Goal: Information Seeking & Learning: Compare options

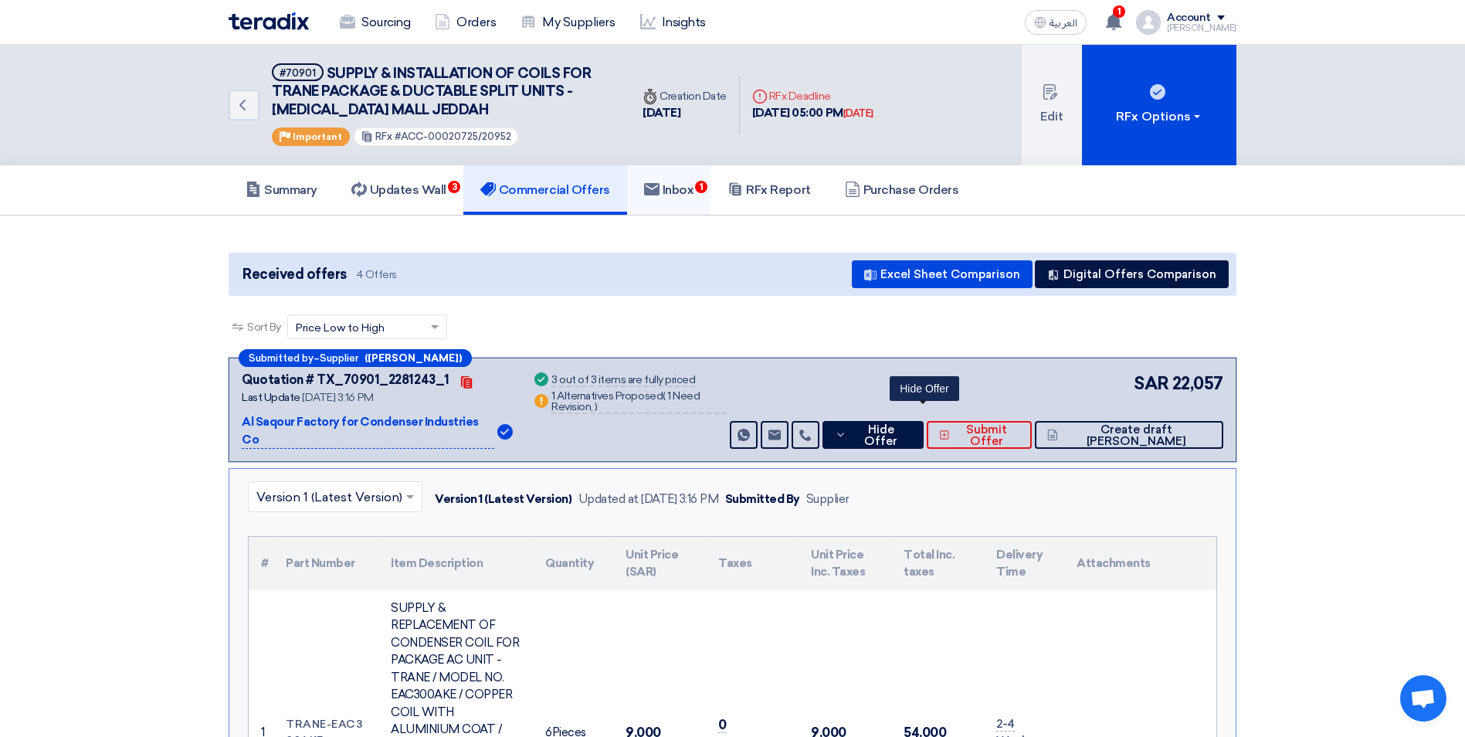
click at [674, 192] on h5 "Inbox 1" at bounding box center [669, 189] width 50 height 15
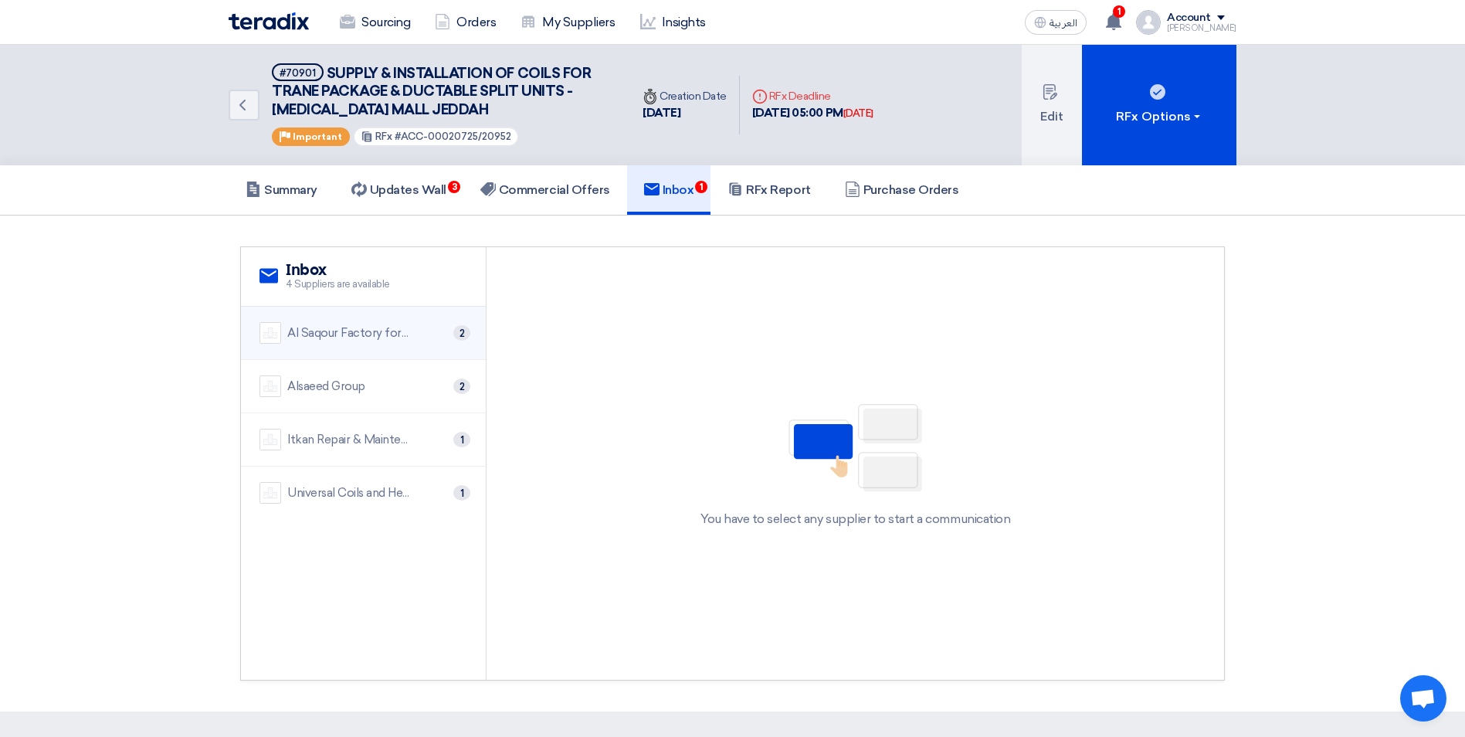
click at [412, 328] on div "Al Saqour Factory for Condenser Industries Co 2" at bounding box center [364, 333] width 208 height 22
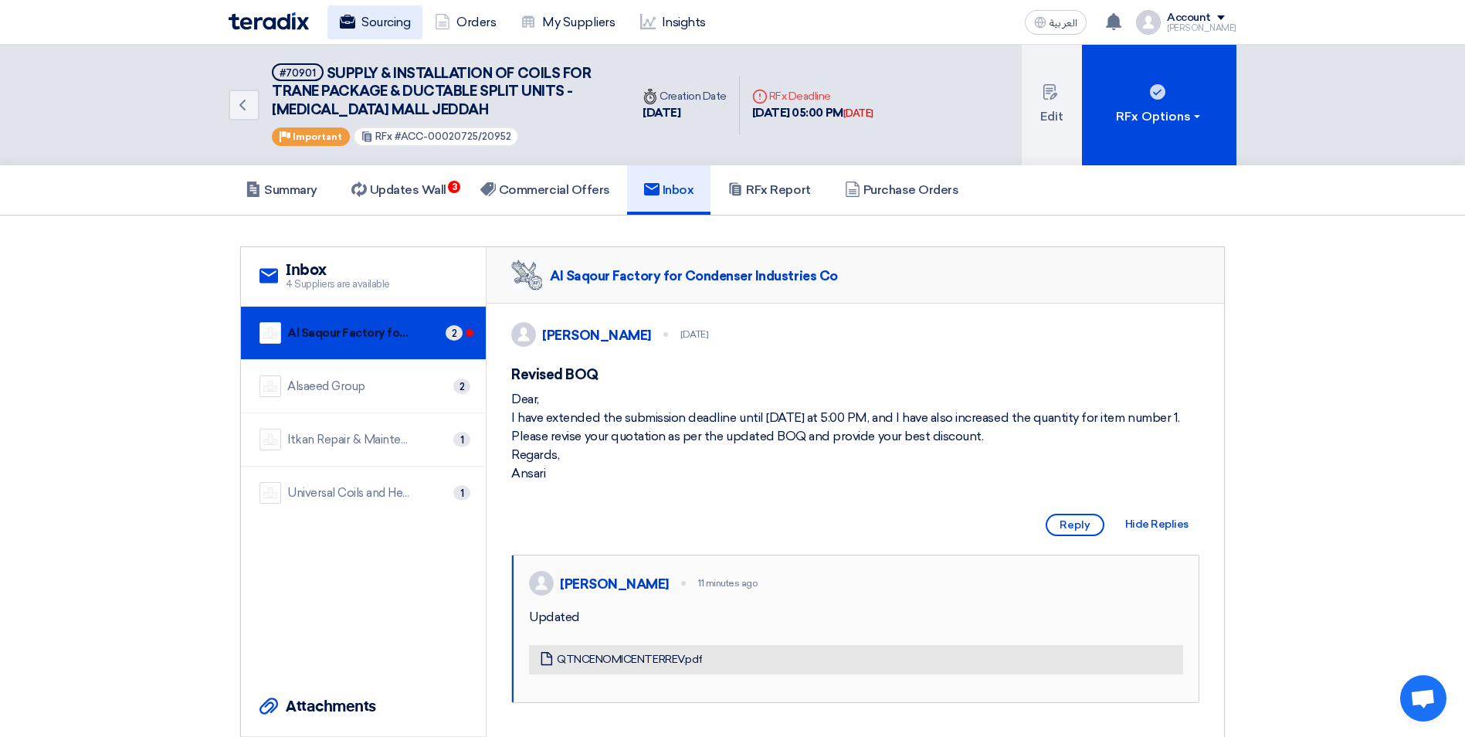
click at [371, 23] on link "Sourcing" at bounding box center [375, 22] width 95 height 34
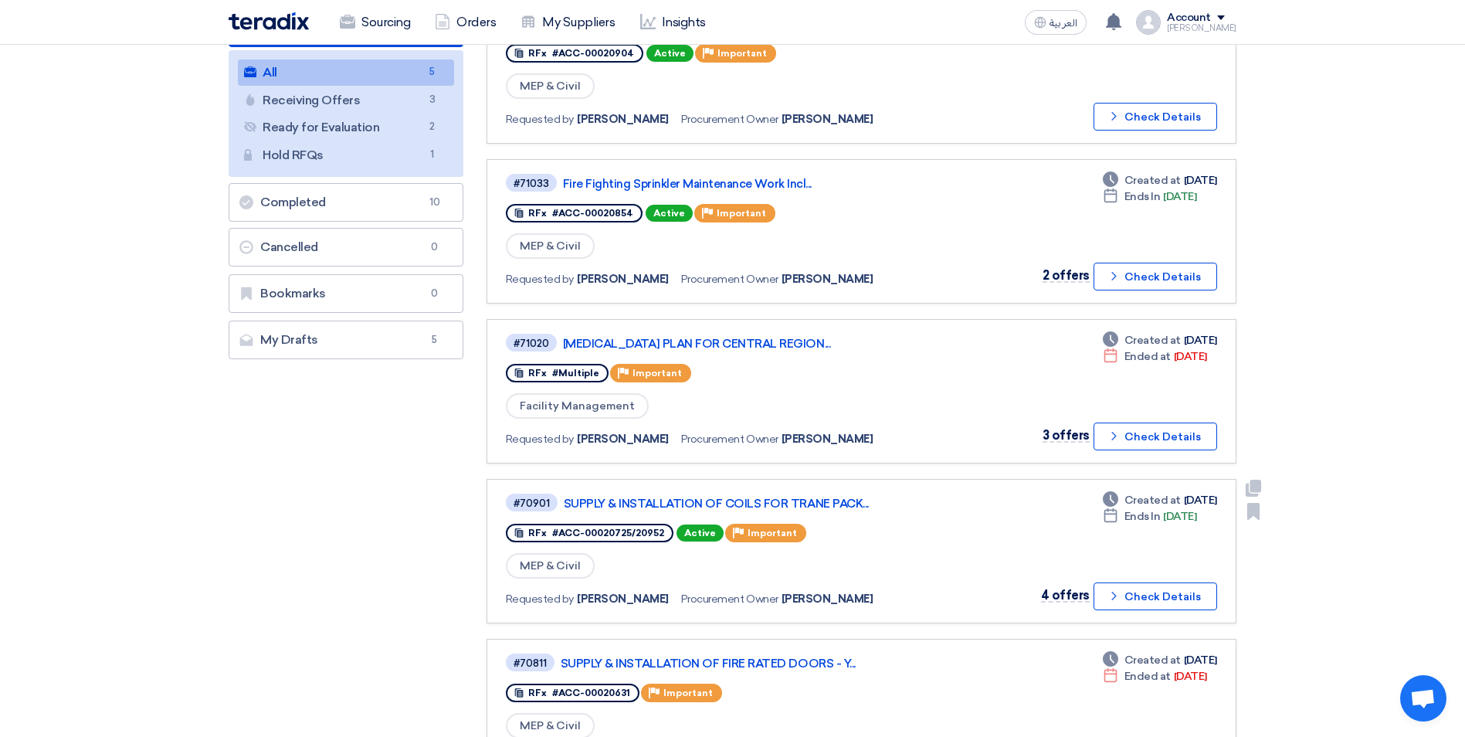
scroll to position [232, 0]
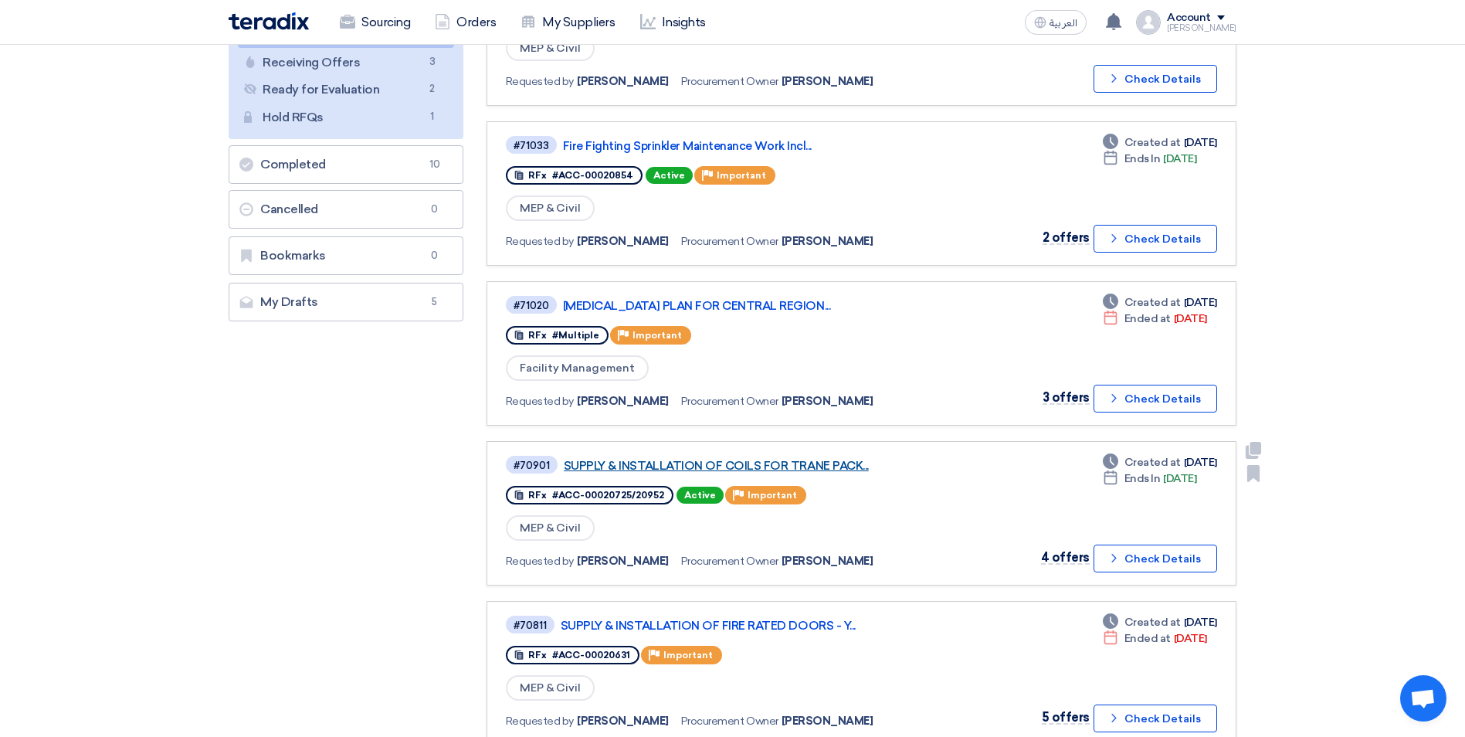
click at [810, 466] on link "SUPPLY & INSTALLATION OF COILS FOR TRANE PACK..." at bounding box center [757, 466] width 386 height 14
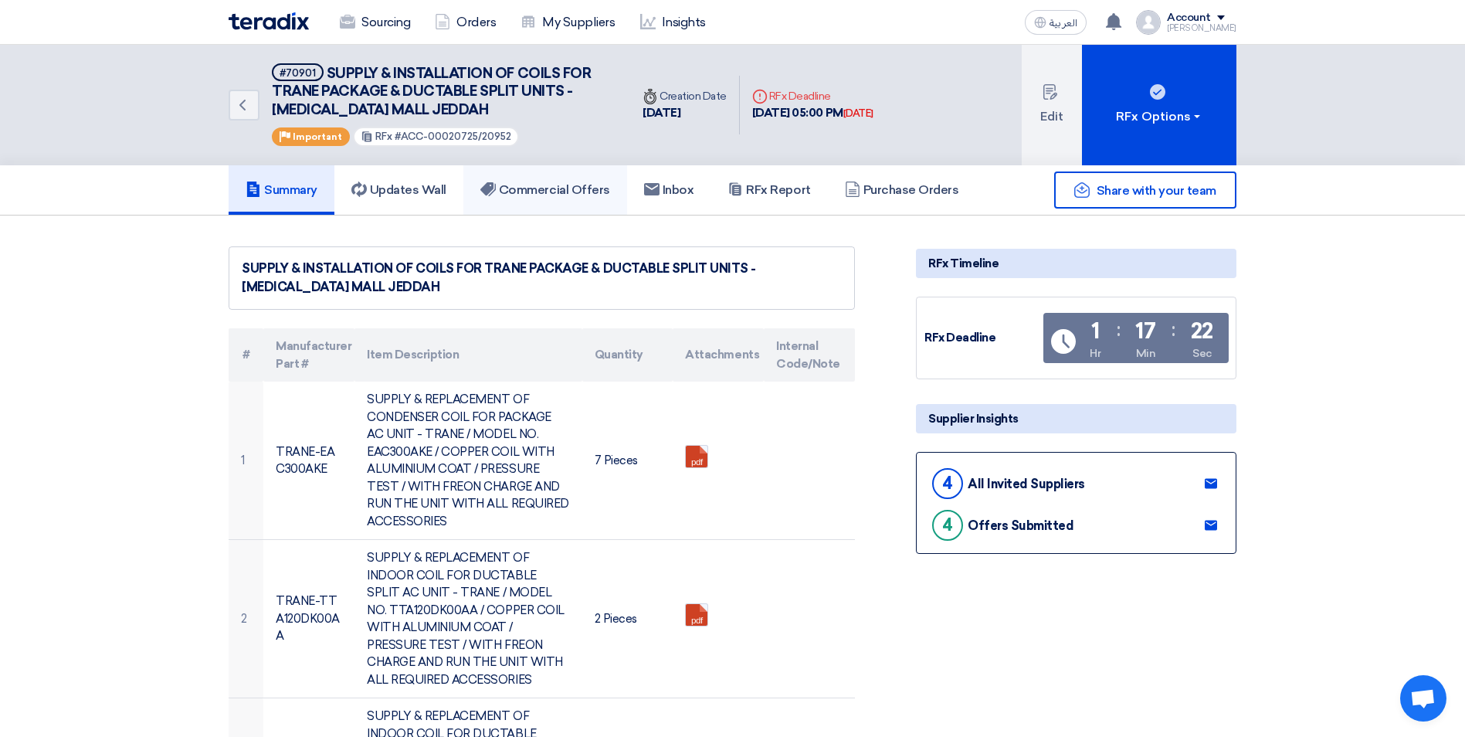
click at [593, 185] on h5 "Commercial Offers" at bounding box center [545, 189] width 130 height 15
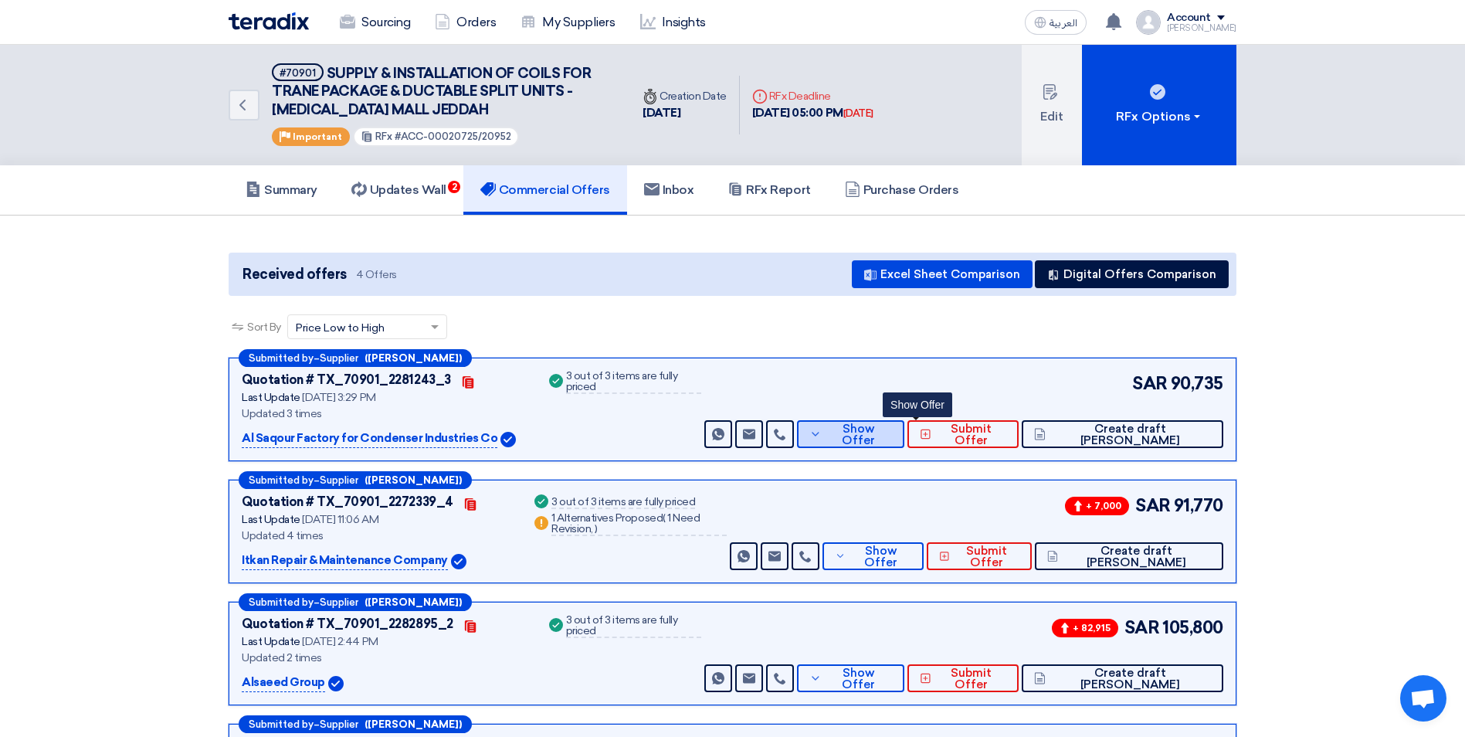
click at [905, 441] on button "Show Offer" at bounding box center [850, 434] width 107 height 28
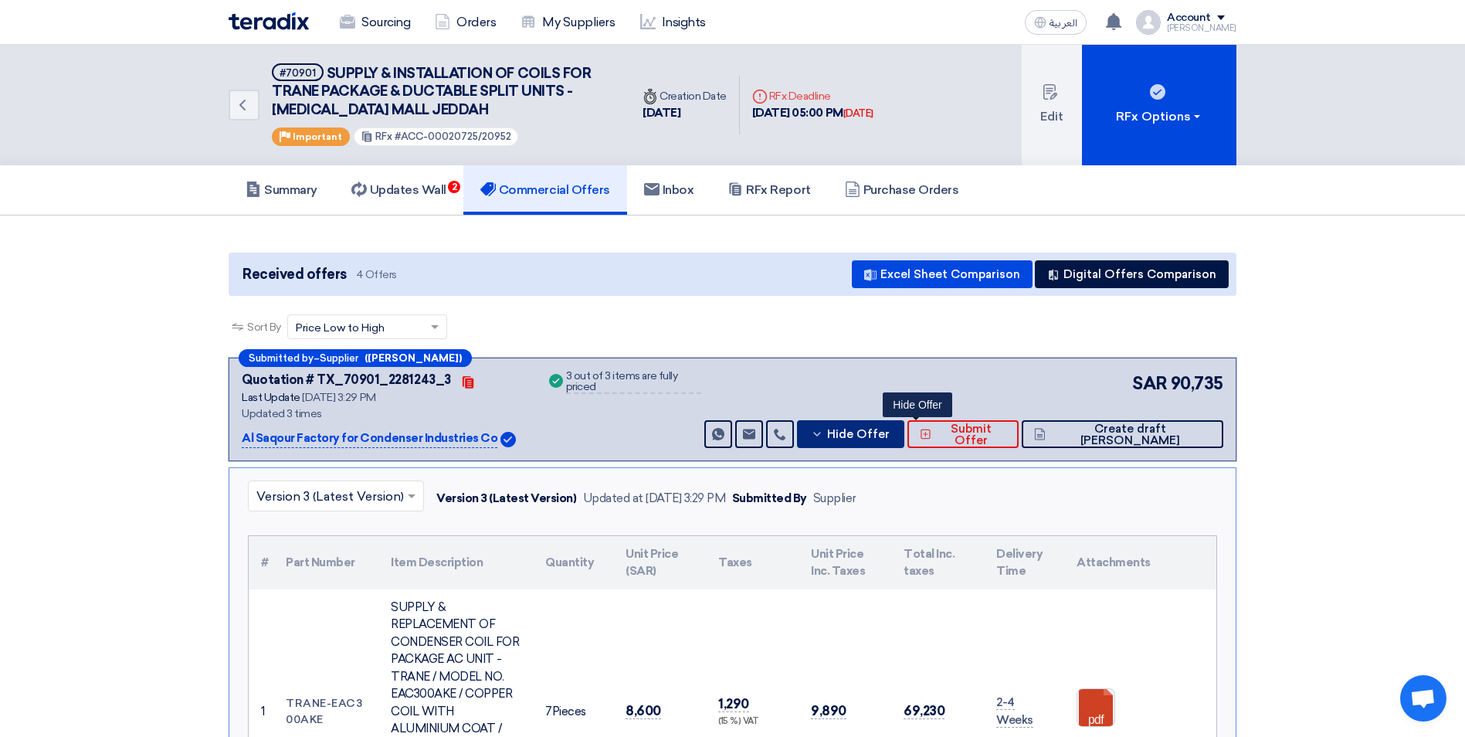
click at [890, 437] on span "Hide Offer" at bounding box center [858, 435] width 63 height 12
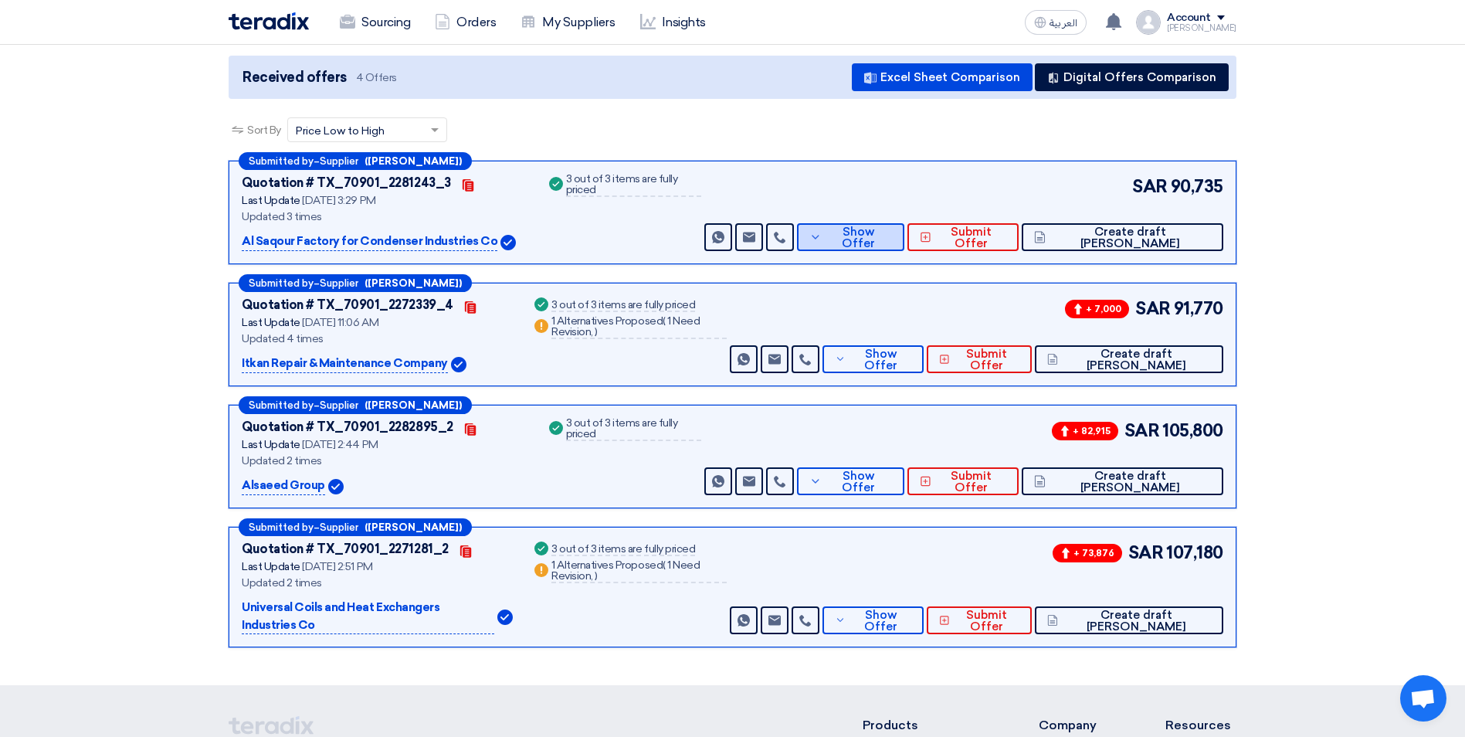
scroll to position [232, 0]
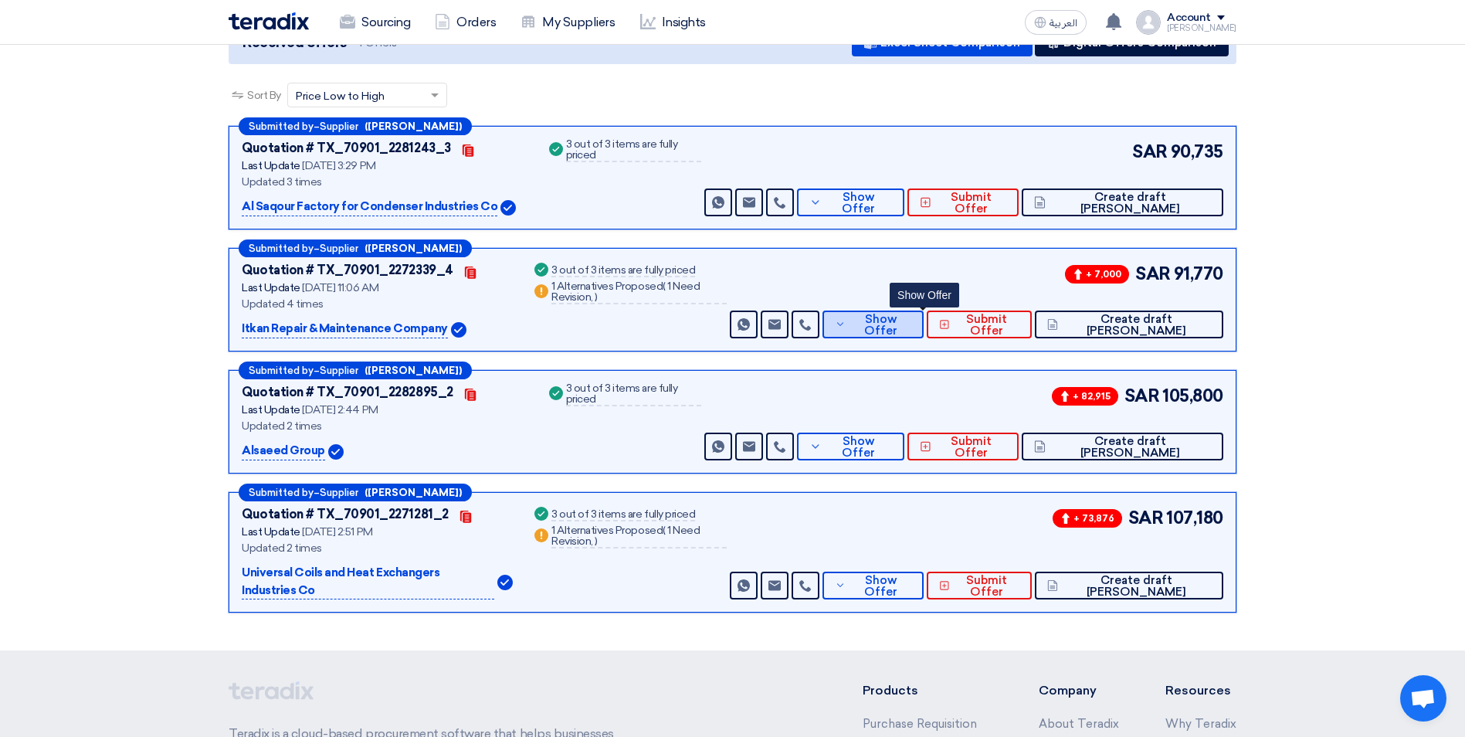
click at [911, 322] on span "Show Offer" at bounding box center [881, 325] width 62 height 23
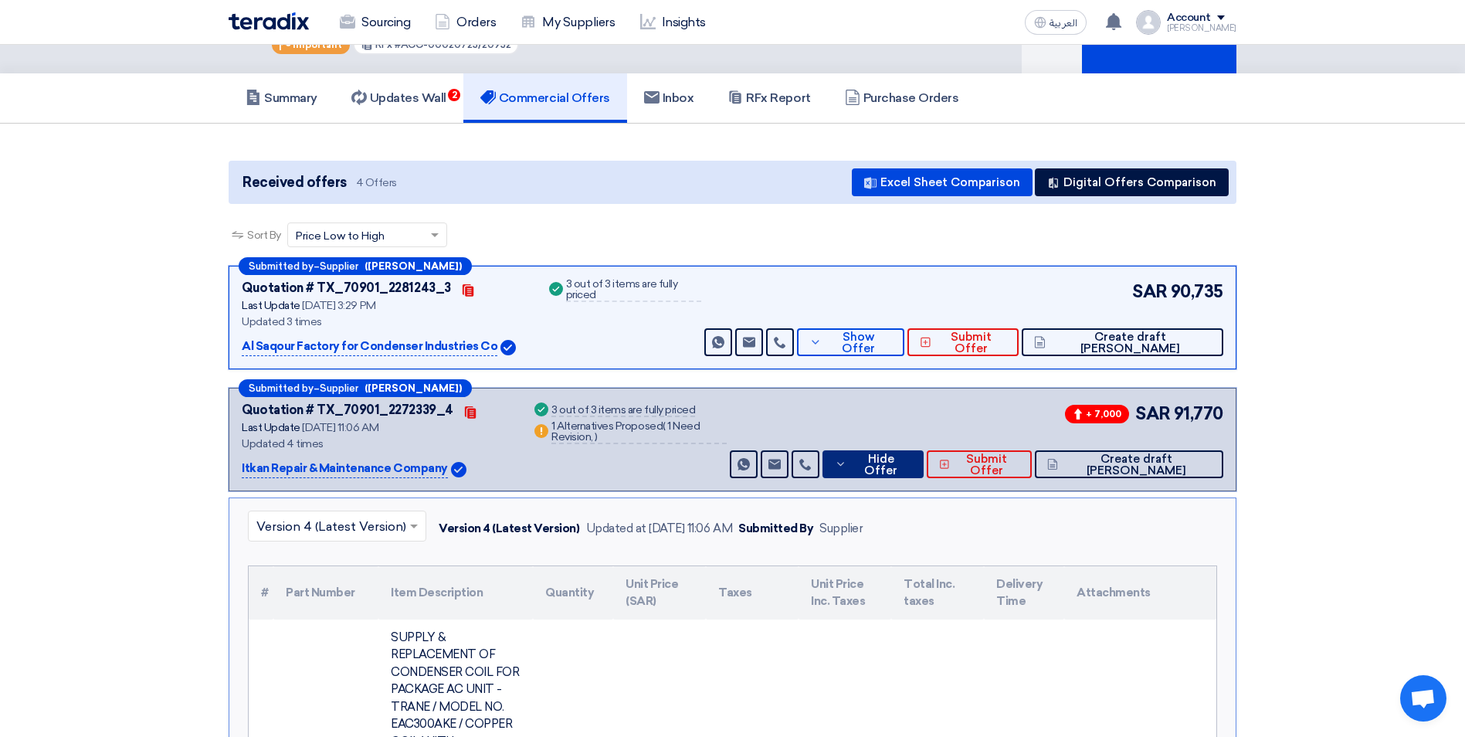
scroll to position [77, 0]
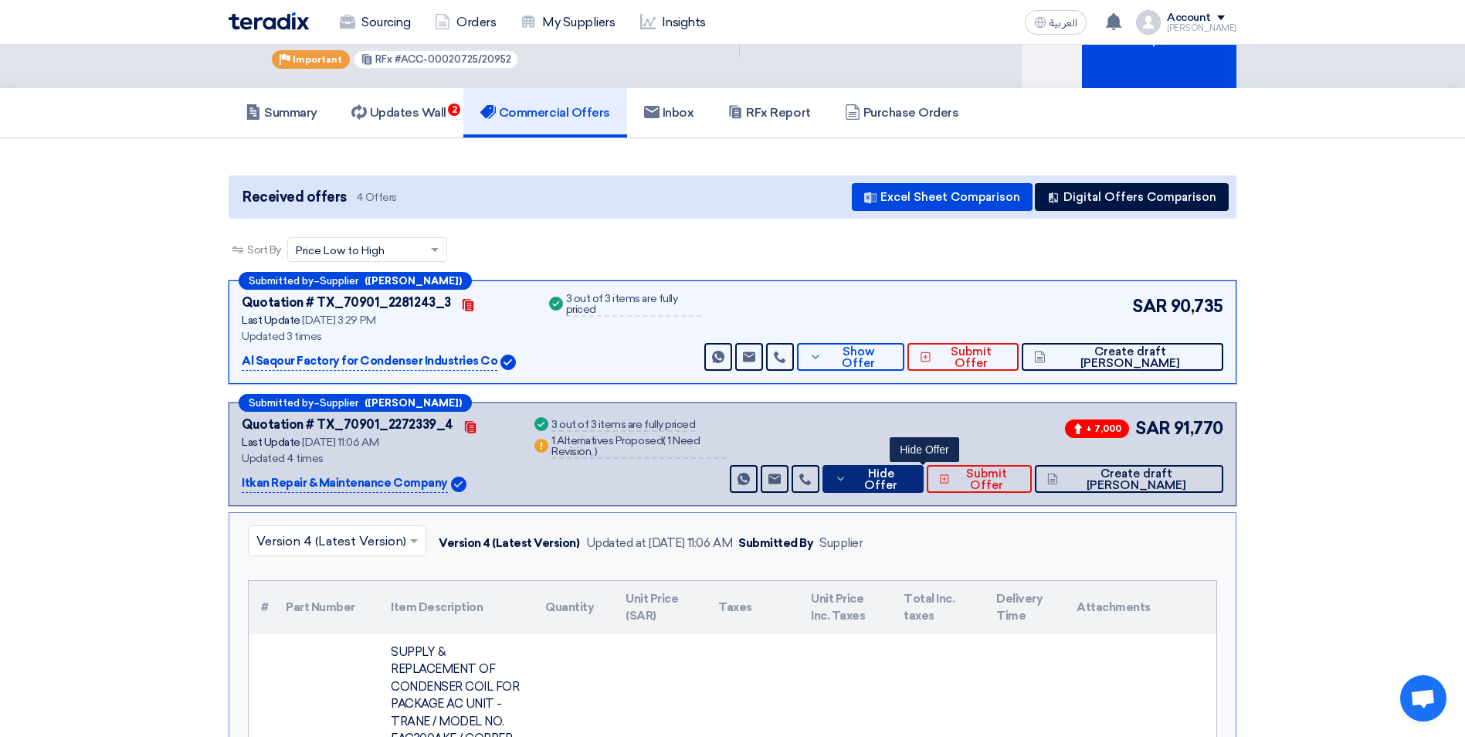
click at [911, 482] on span "Hide Offer" at bounding box center [880, 479] width 61 height 23
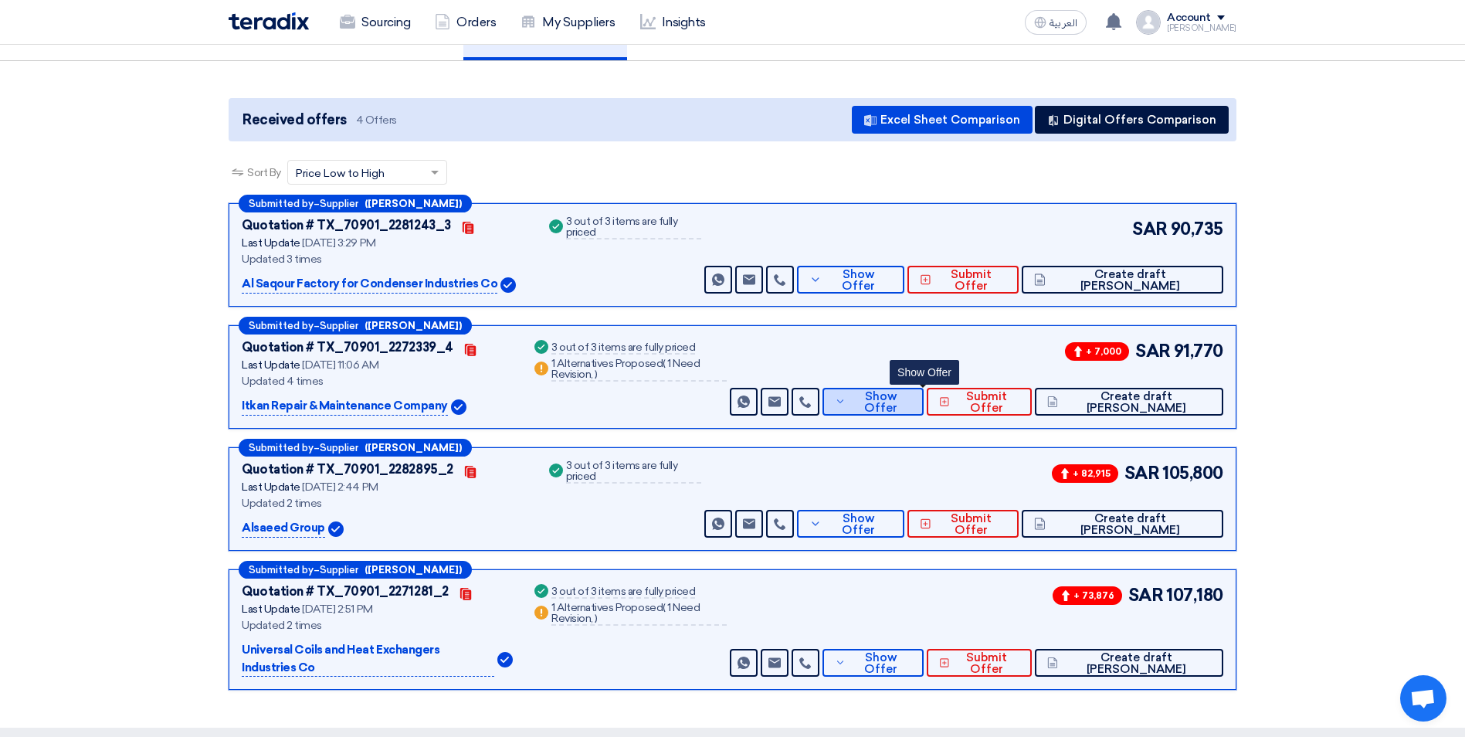
scroll to position [0, 0]
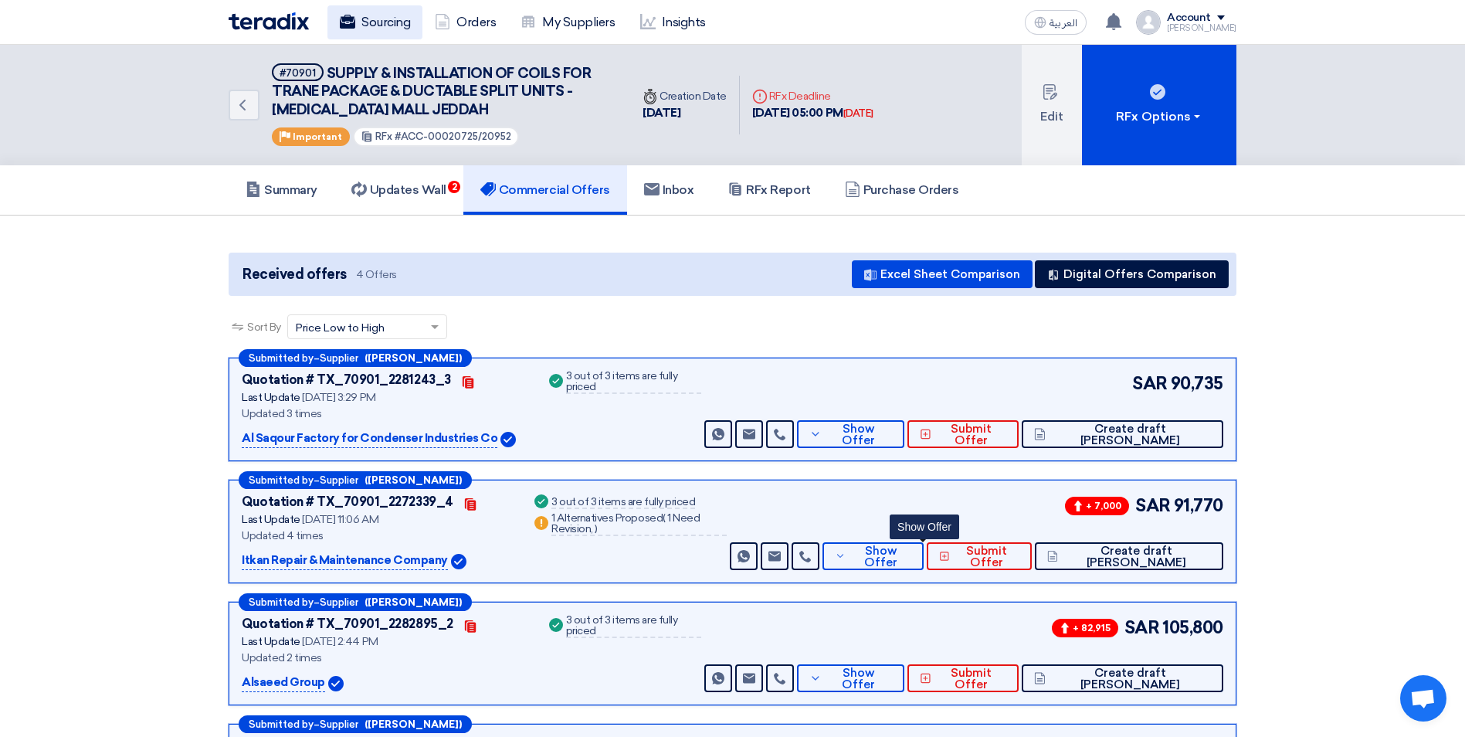
click at [360, 22] on link "Sourcing" at bounding box center [375, 22] width 95 height 34
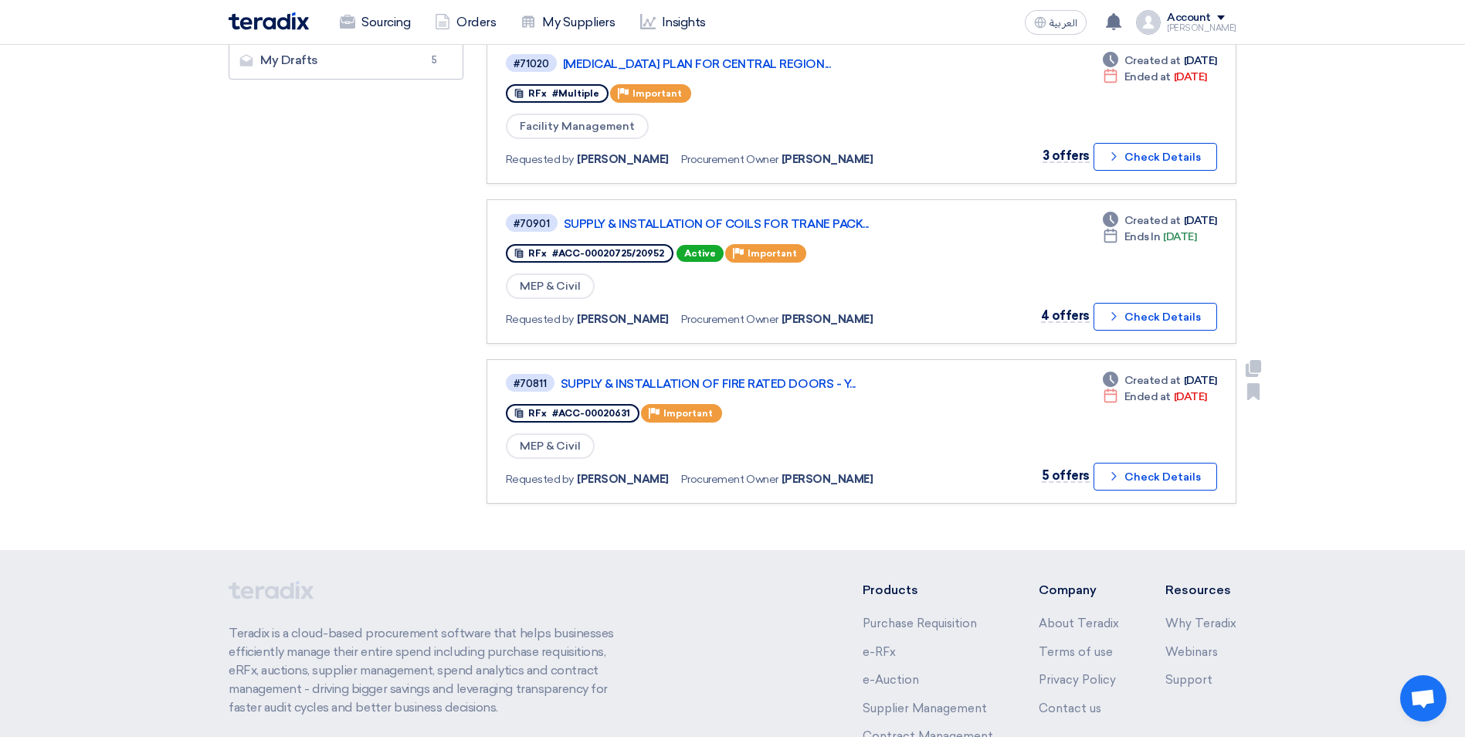
scroll to position [463, 0]
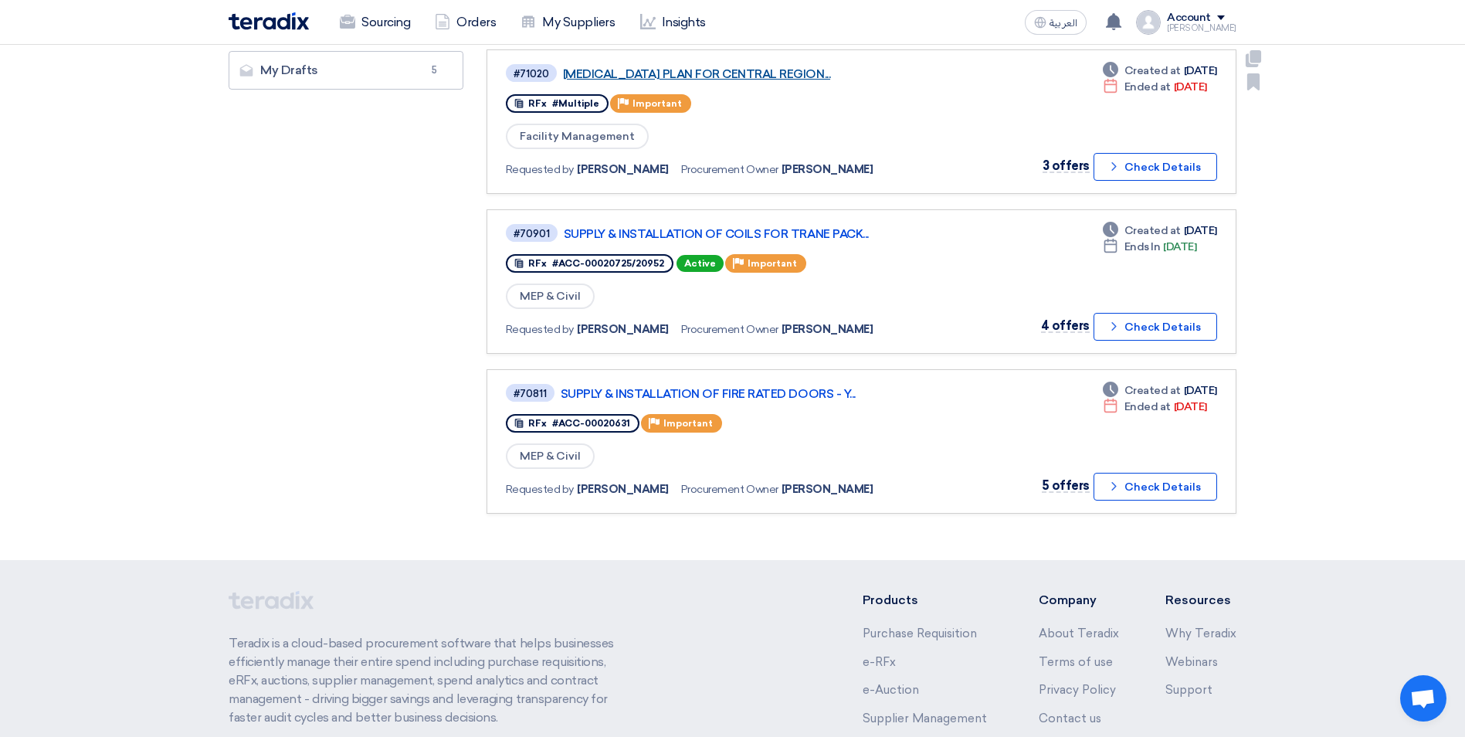
click at [776, 77] on link "[MEDICAL_DATA] PLAN FOR CENTRAL REGION..." at bounding box center [756, 74] width 386 height 14
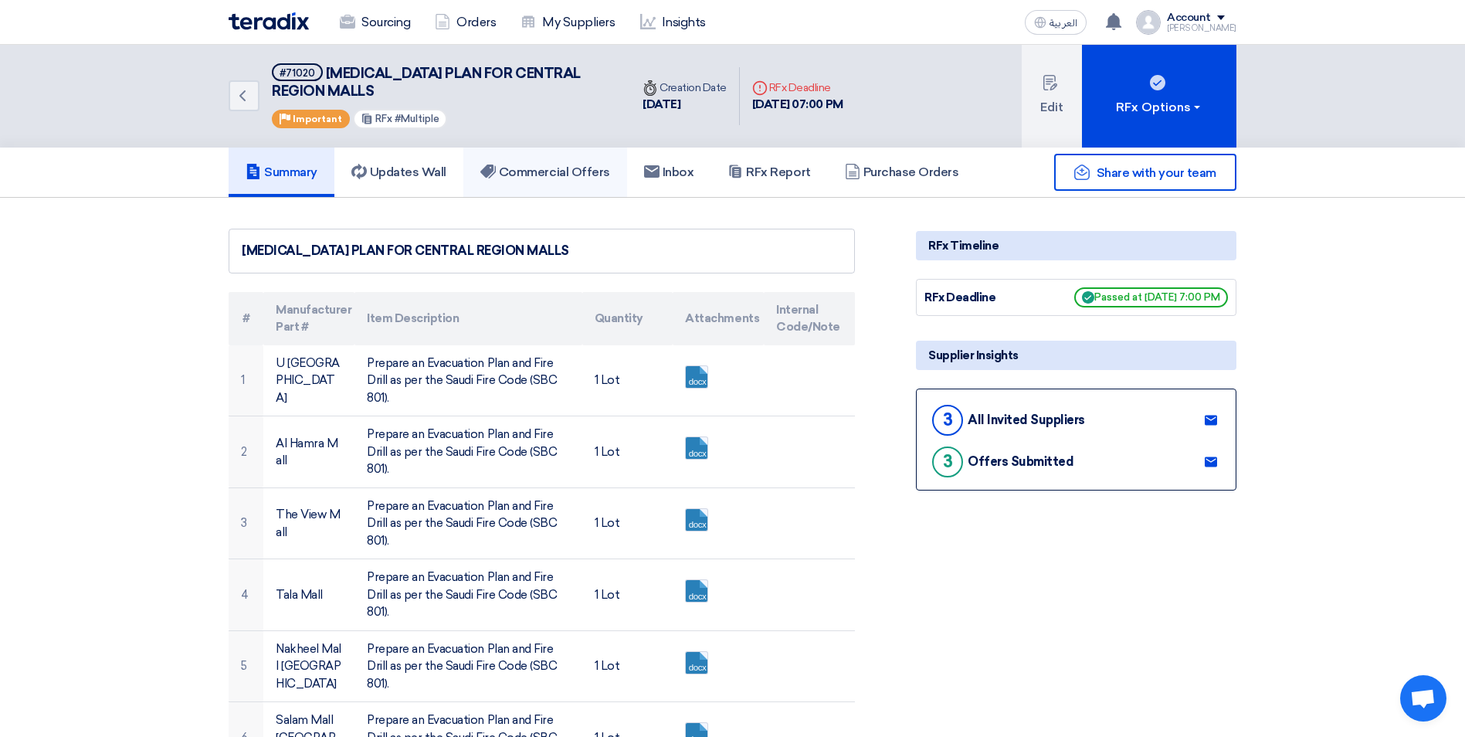
click at [575, 171] on h5 "Commercial Offers" at bounding box center [545, 172] width 130 height 15
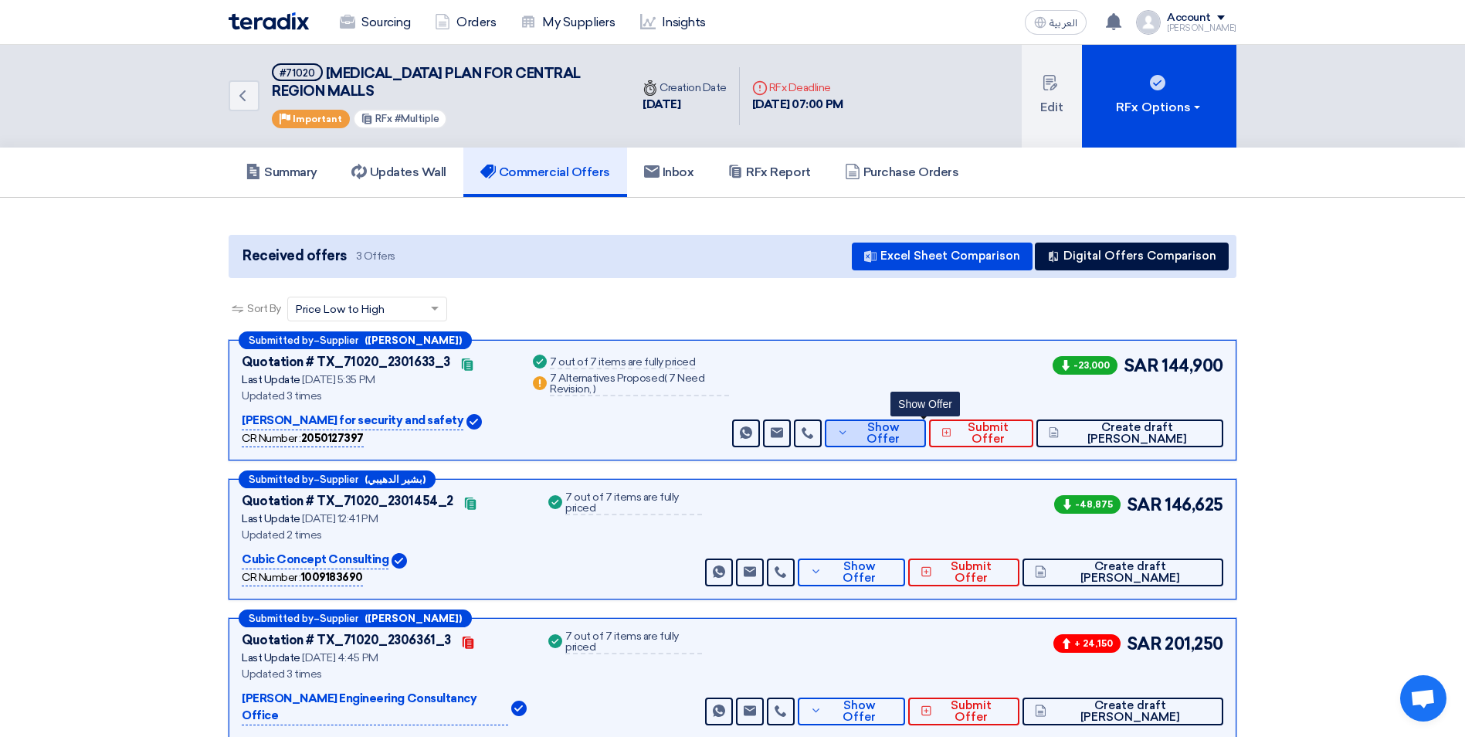
click at [914, 429] on span "Show Offer" at bounding box center [883, 433] width 61 height 23
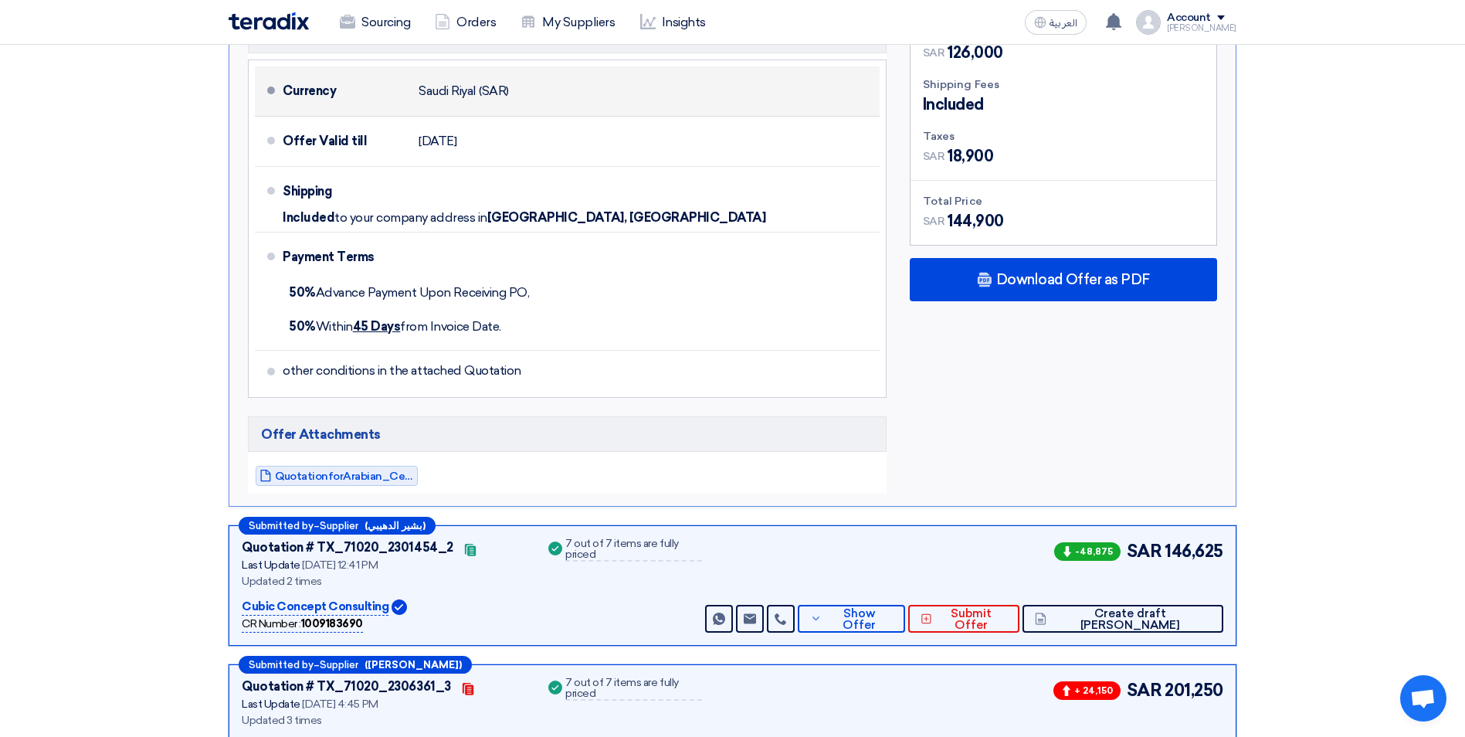
scroll to position [1545, 0]
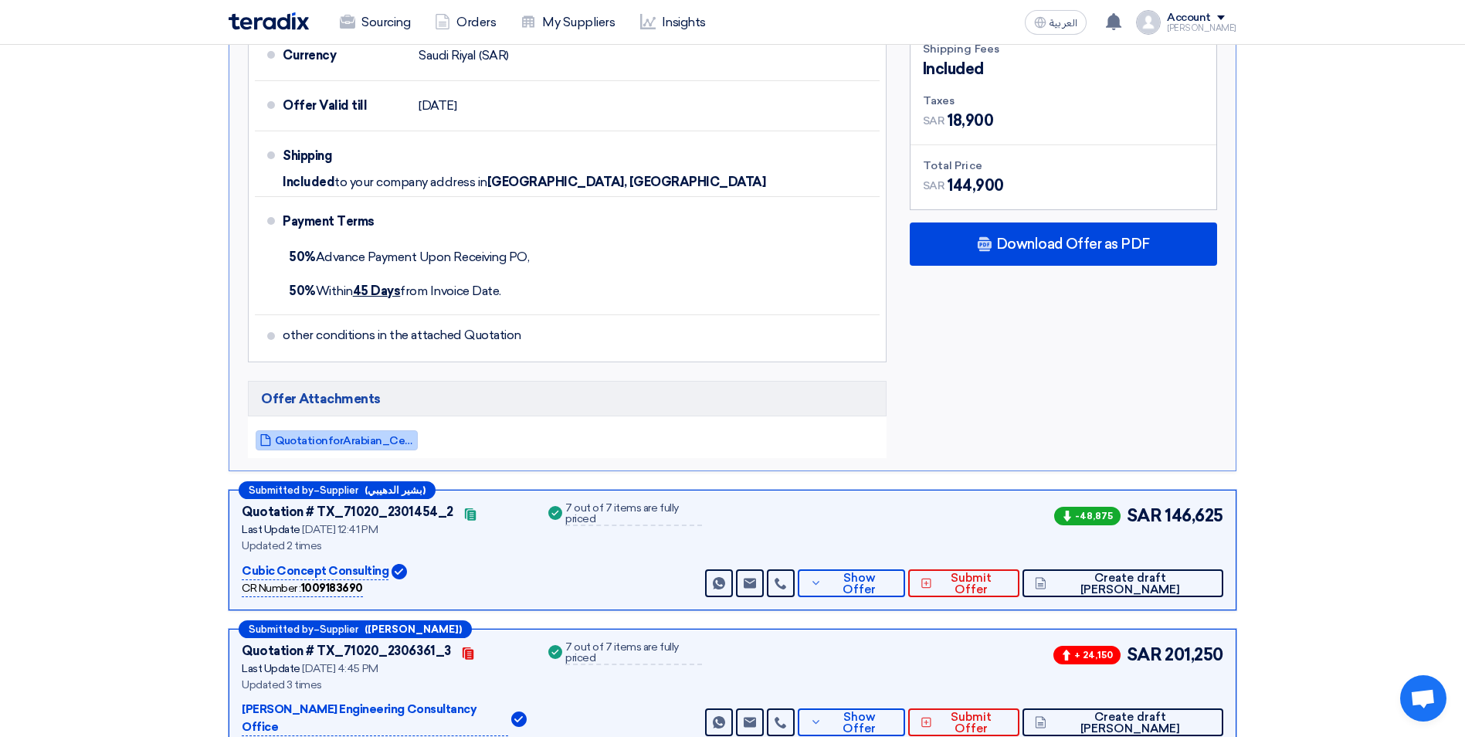
click at [406, 446] on link "QuotationforArabian_Centres_Company_Cenomi_1755614026854.pdf" at bounding box center [337, 440] width 162 height 20
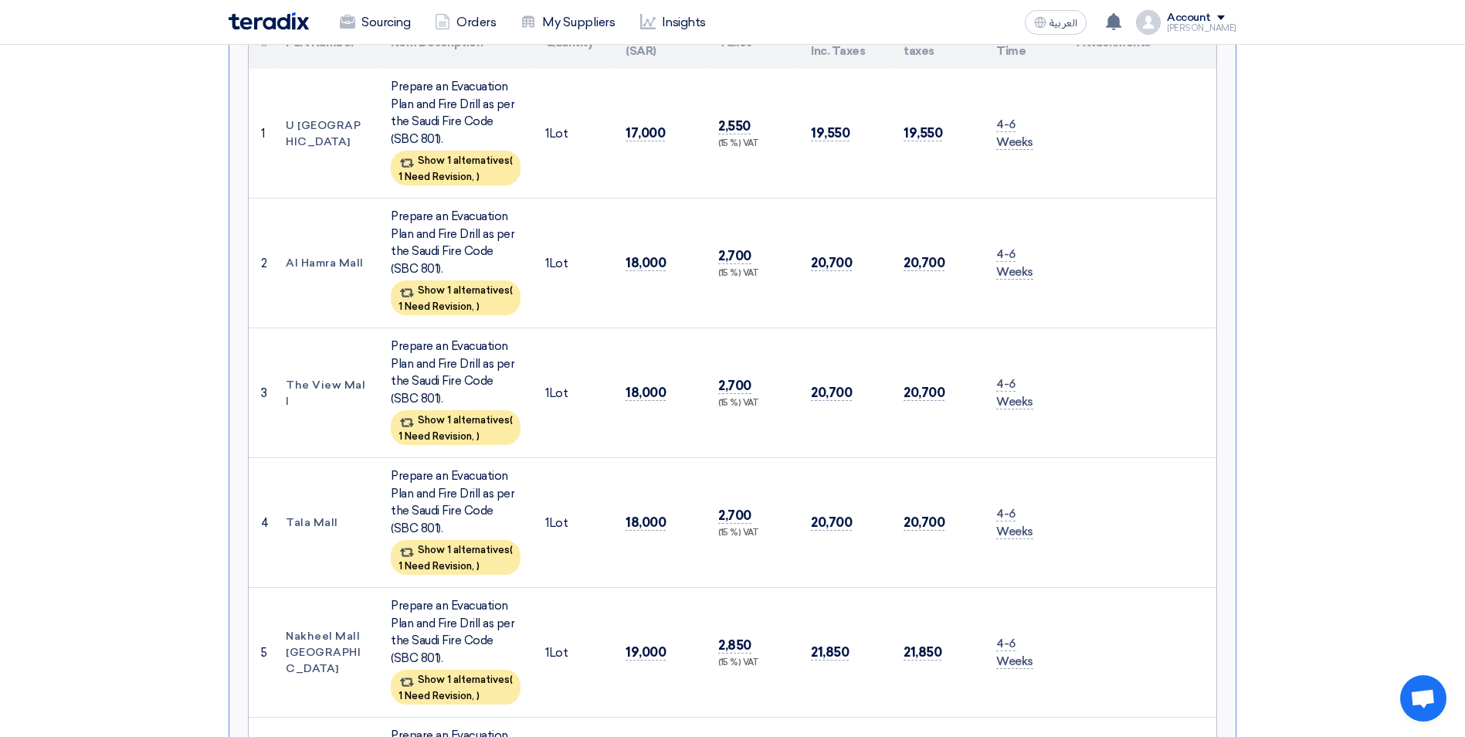
scroll to position [309, 0]
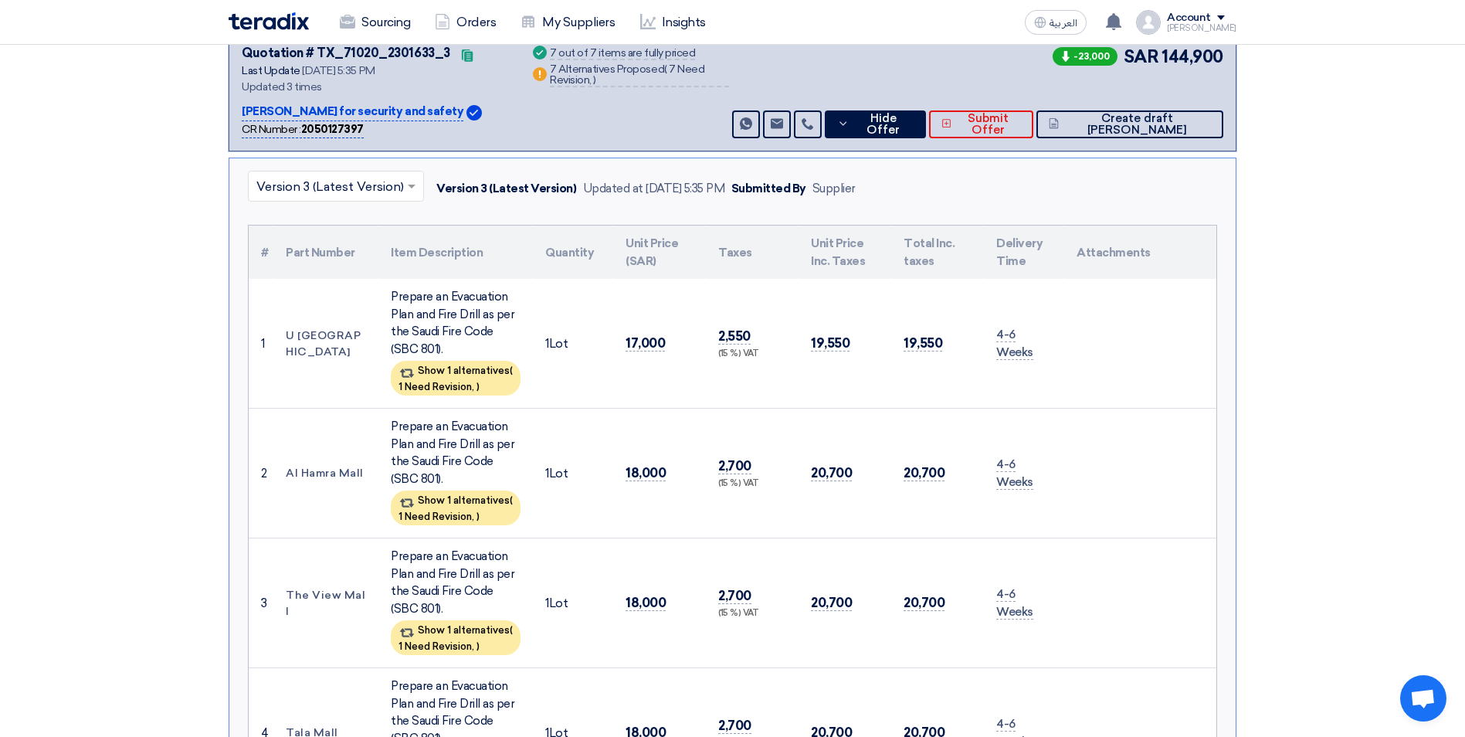
click at [341, 186] on input "text" at bounding box center [328, 187] width 144 height 25
click at [341, 253] on div "Version 2" at bounding box center [336, 254] width 175 height 32
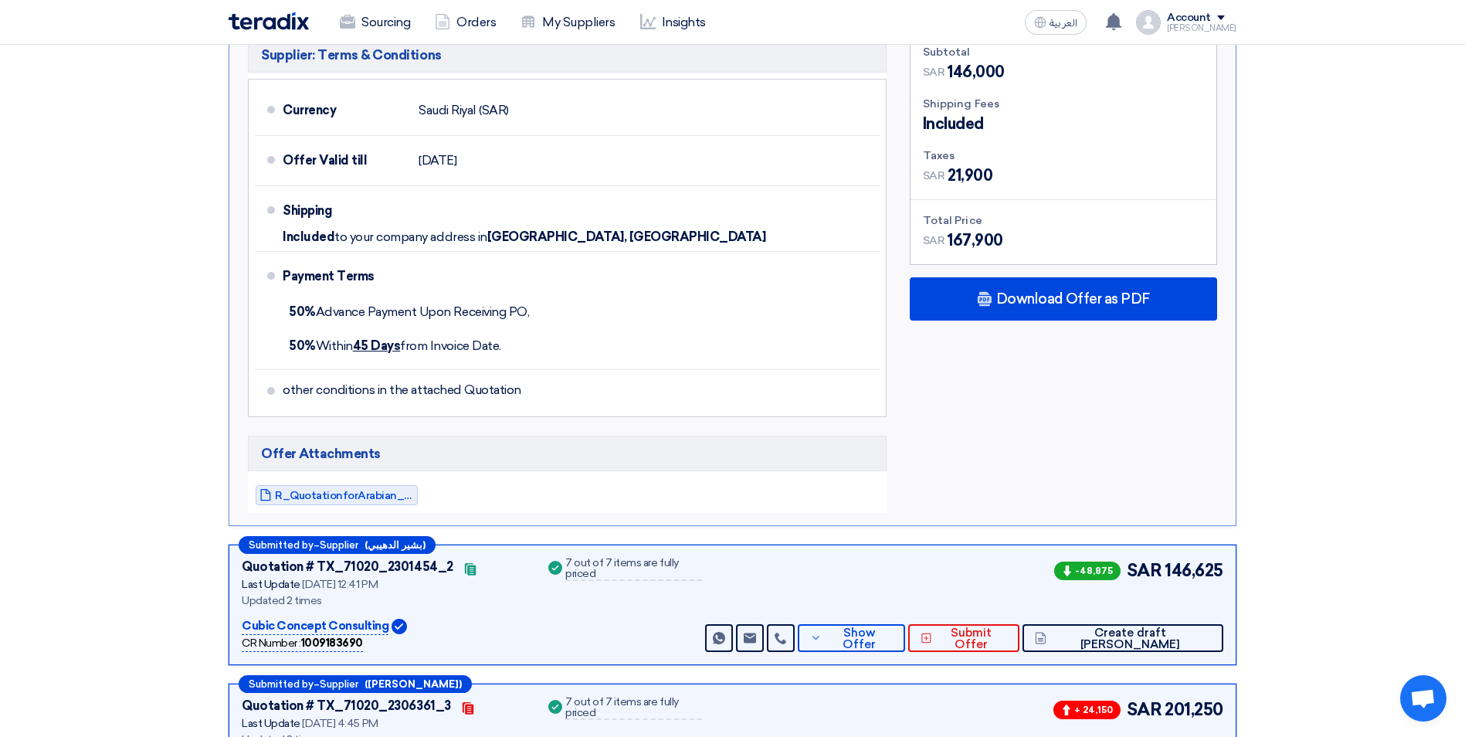
scroll to position [1545, 0]
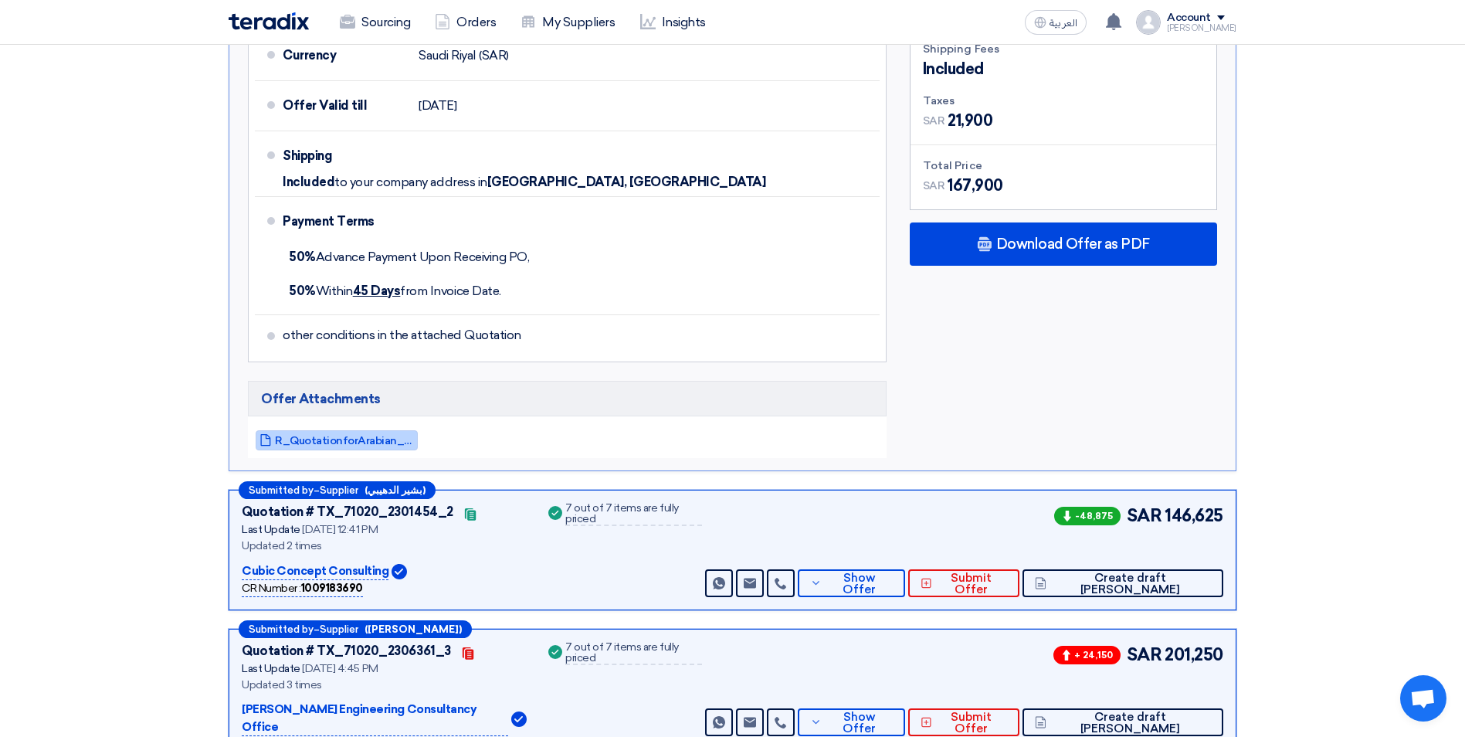
click at [388, 435] on span "R_QuotationforArabian_Centres_Company_Cenomi_1755593567795.pdf" at bounding box center [344, 441] width 139 height 12
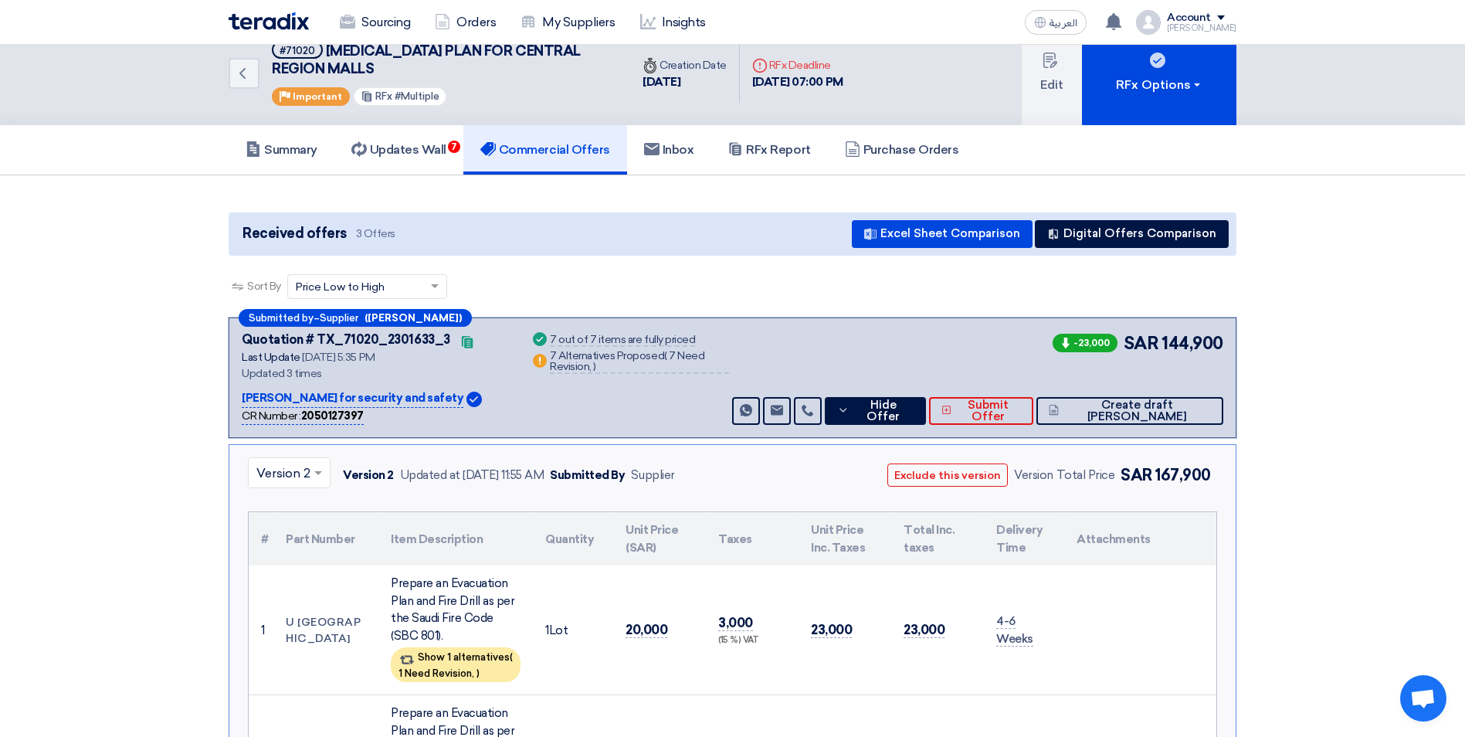
scroll to position [0, 0]
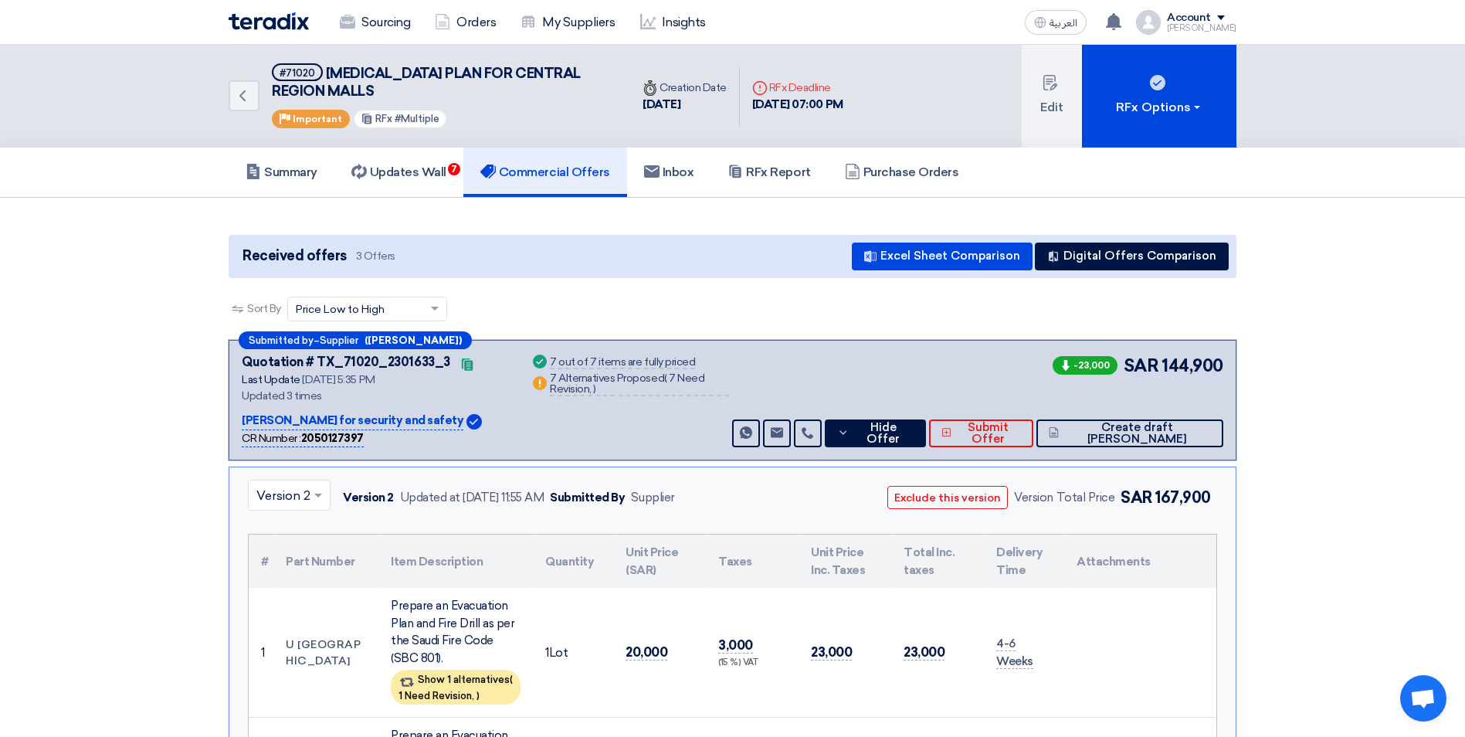
click at [298, 503] on input "text" at bounding box center [281, 496] width 50 height 25
click at [289, 588] on span "Version 1" at bounding box center [282, 593] width 52 height 15
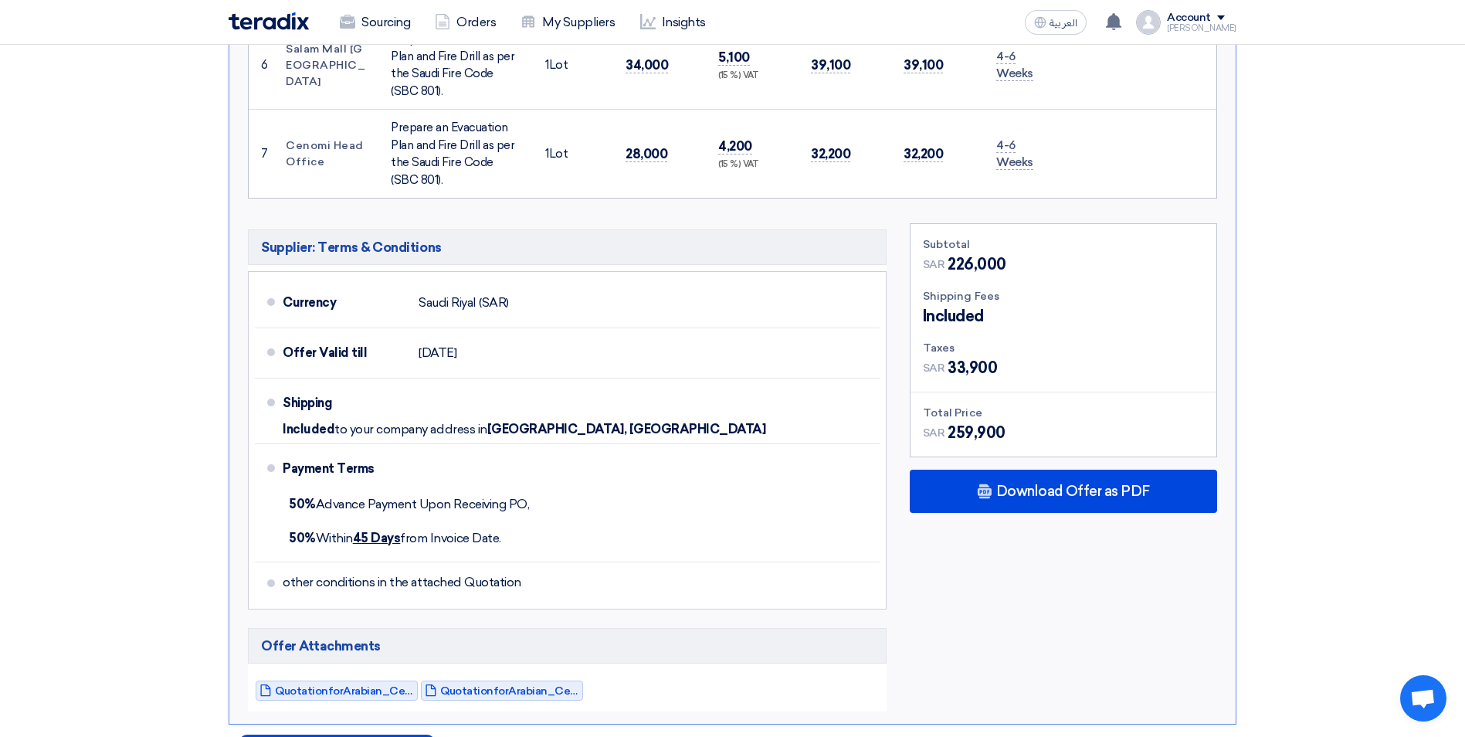
scroll to position [1236, 0]
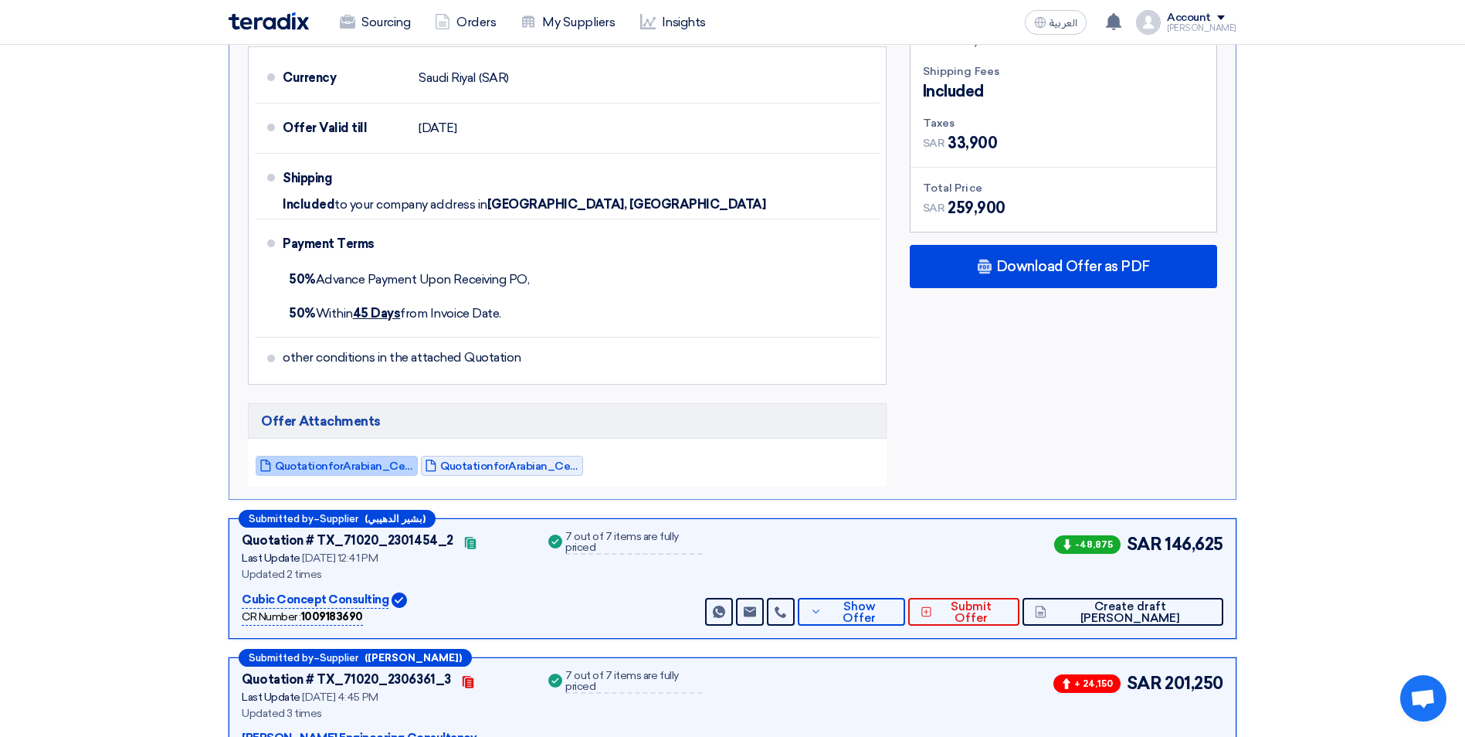
click at [369, 470] on span "QuotationforArabian_Centres_Company_Cenomi_1754987983257.pdf" at bounding box center [344, 466] width 139 height 12
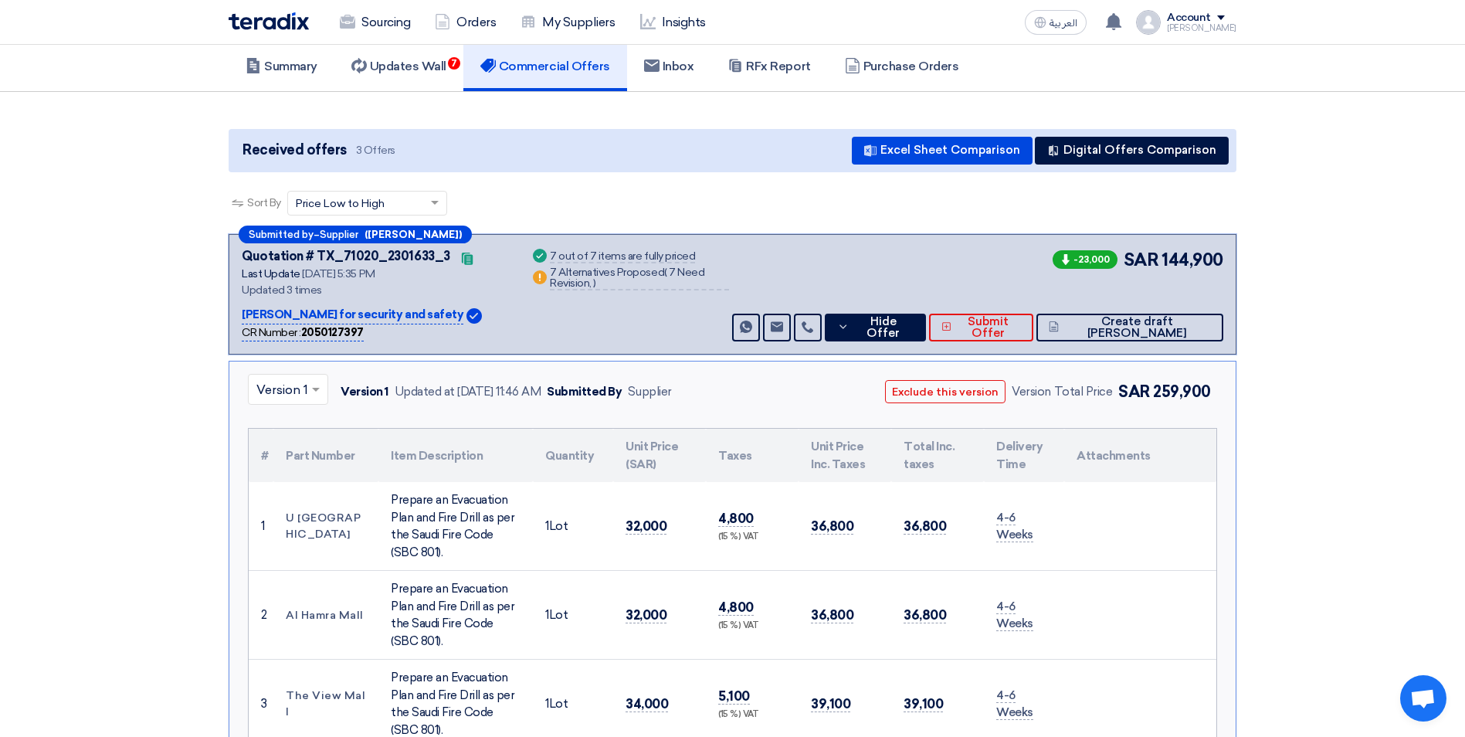
scroll to position [0, 0]
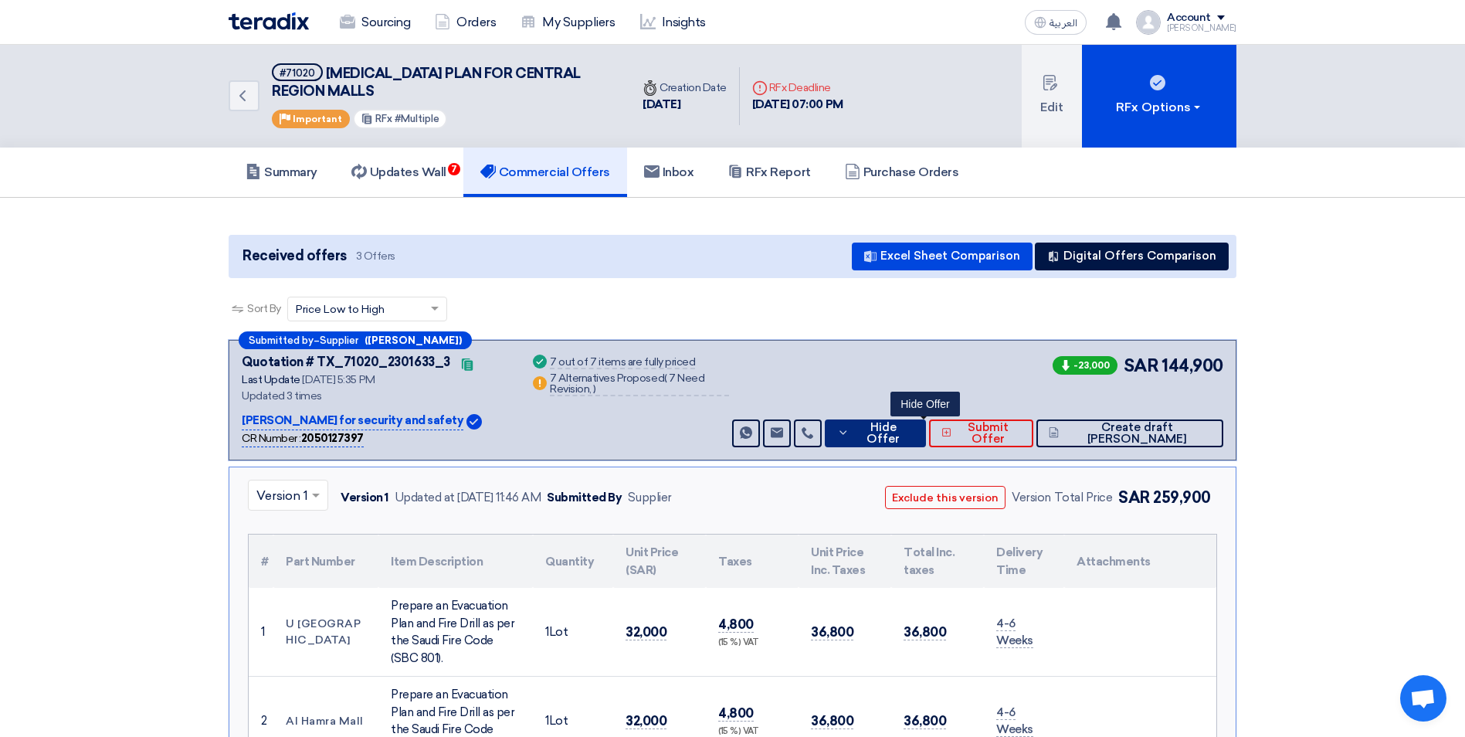
click at [849, 434] on icon at bounding box center [843, 432] width 12 height 12
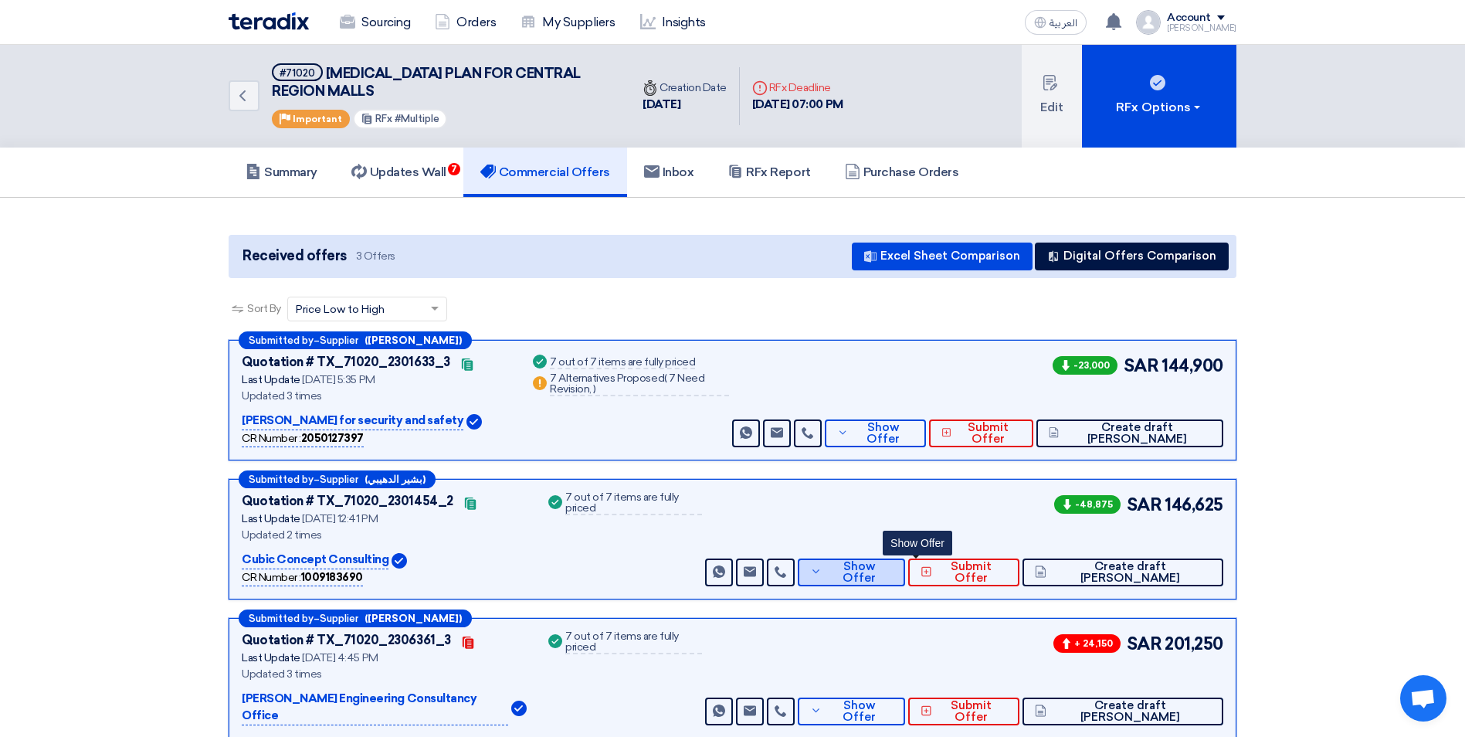
click at [891, 572] on button "Show Offer" at bounding box center [851, 572] width 107 height 28
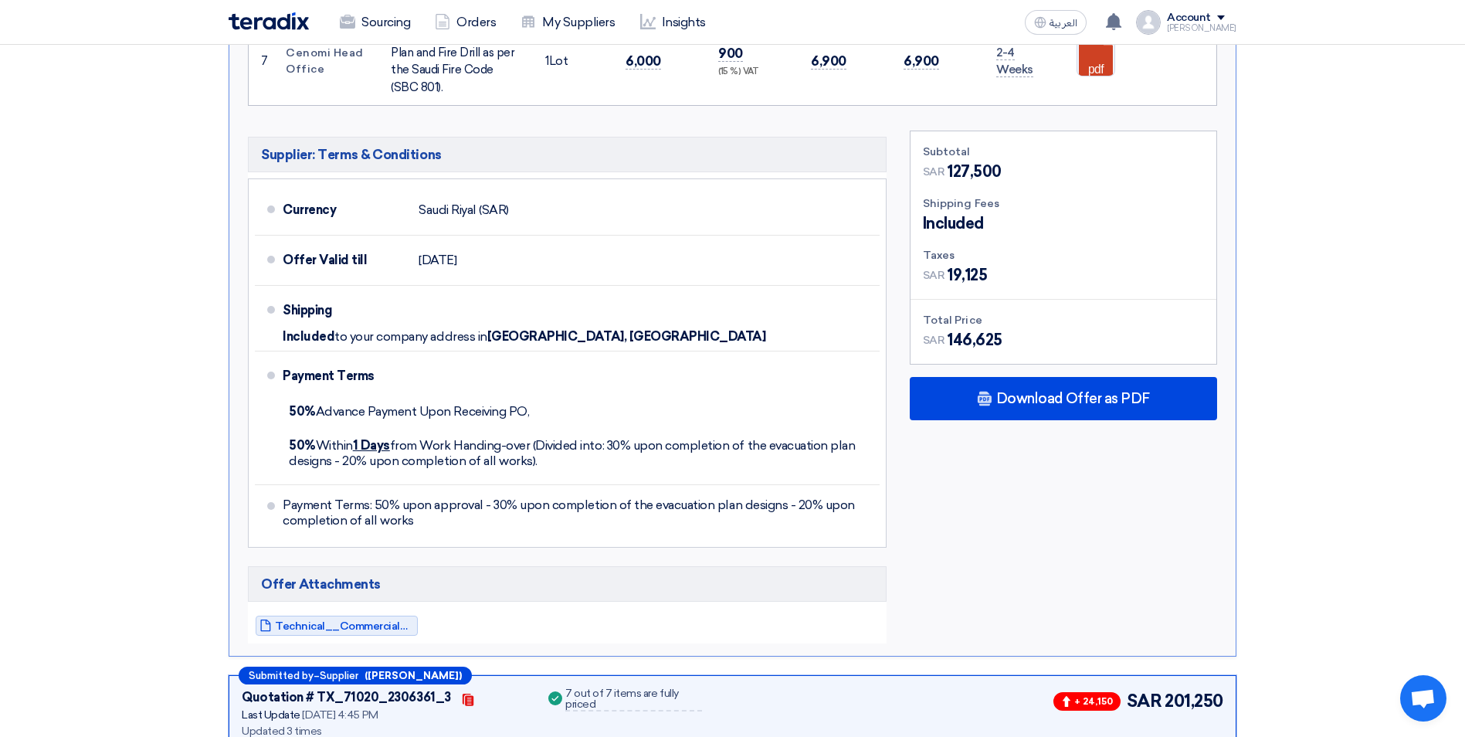
scroll to position [1313, 0]
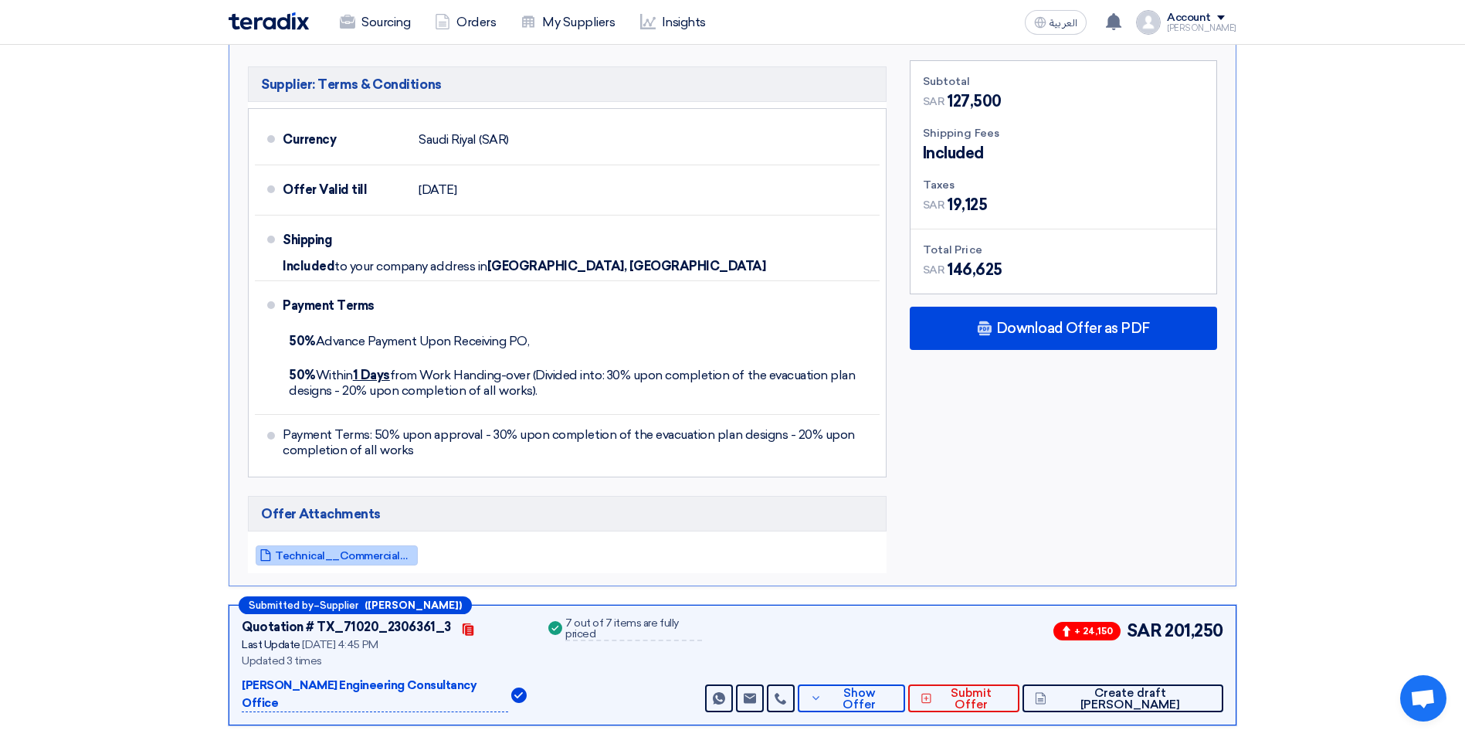
click at [376, 555] on span "Technical__Commercial_Proposal_For_[MEDICAL_DATA]_Plan_Development_For_Central_…" at bounding box center [344, 556] width 139 height 12
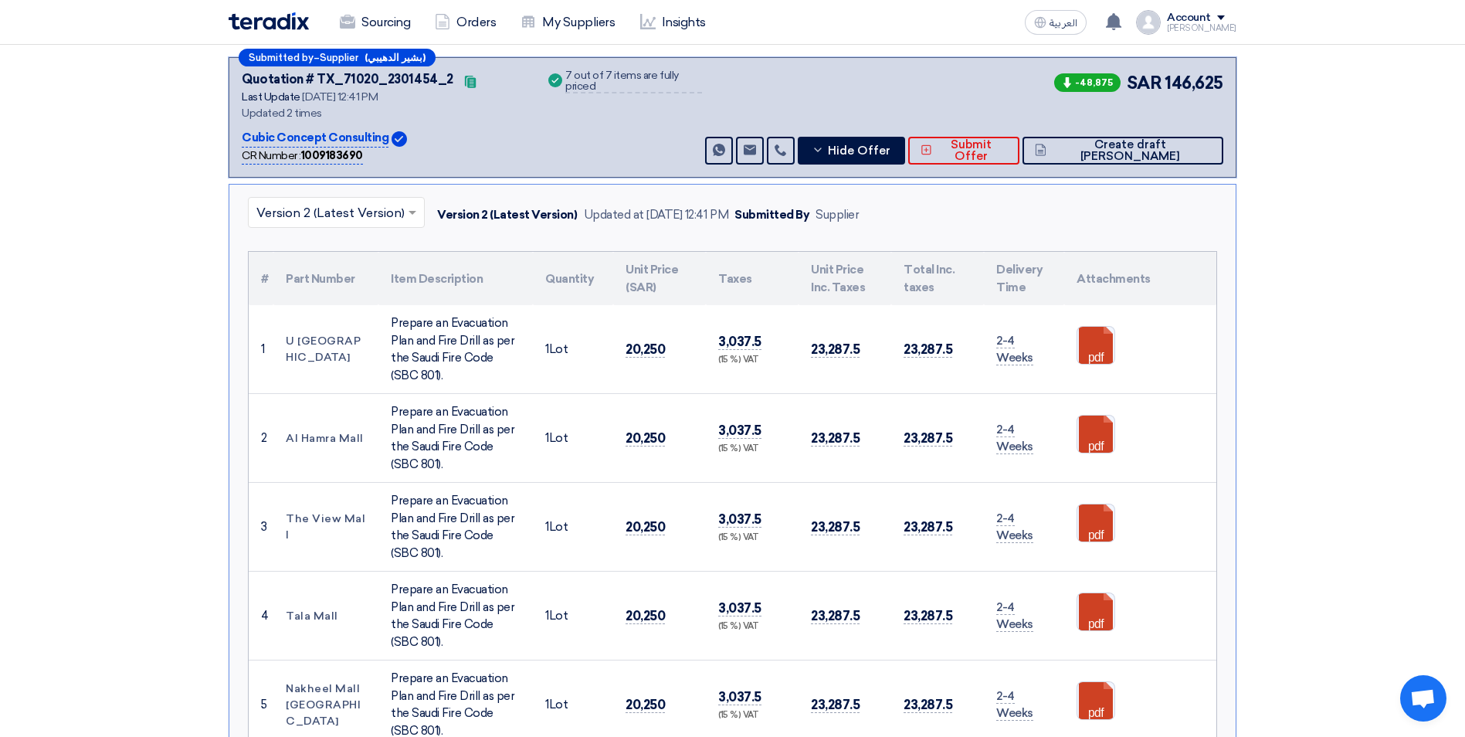
scroll to position [309, 0]
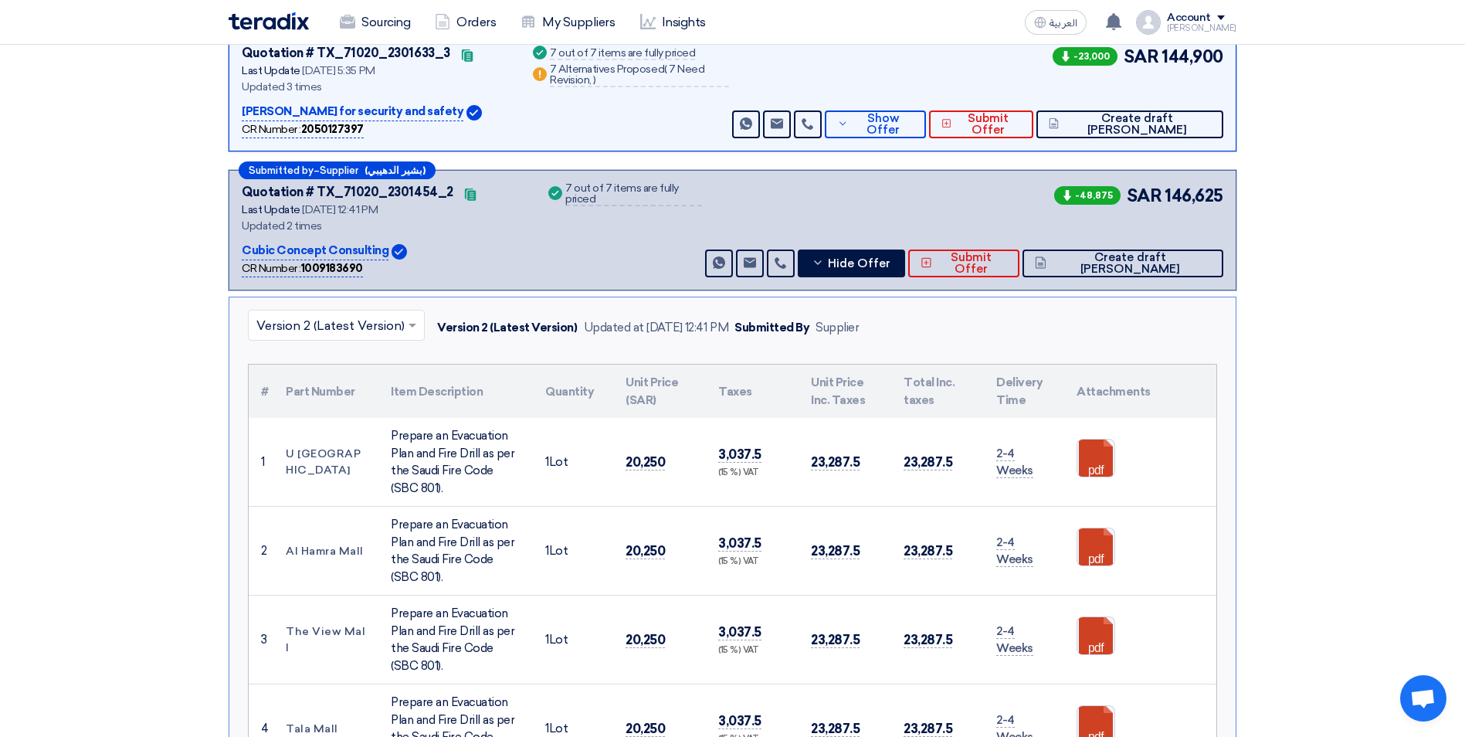
click at [361, 323] on input "text" at bounding box center [328, 326] width 144 height 25
click at [345, 392] on div "Version 1" at bounding box center [336, 392] width 175 height 31
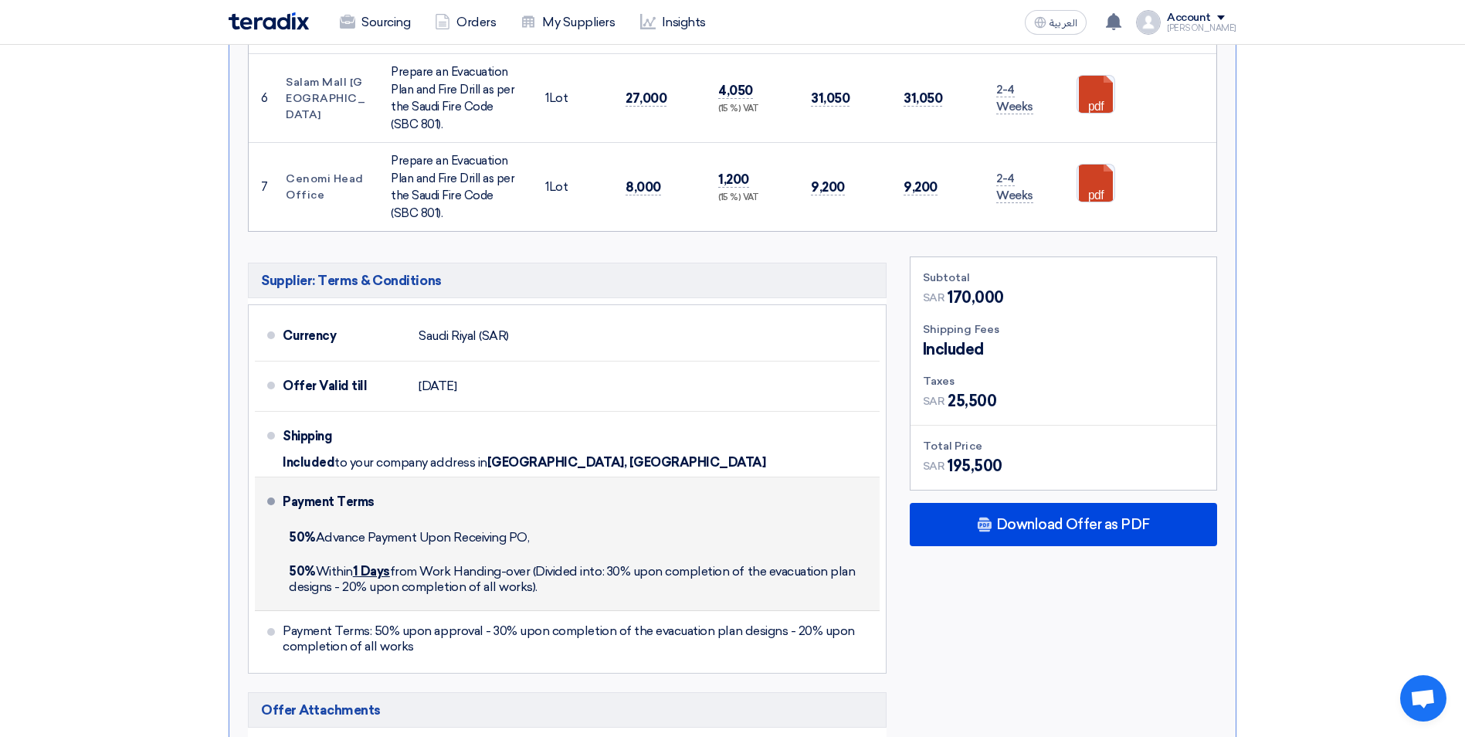
scroll to position [1236, 0]
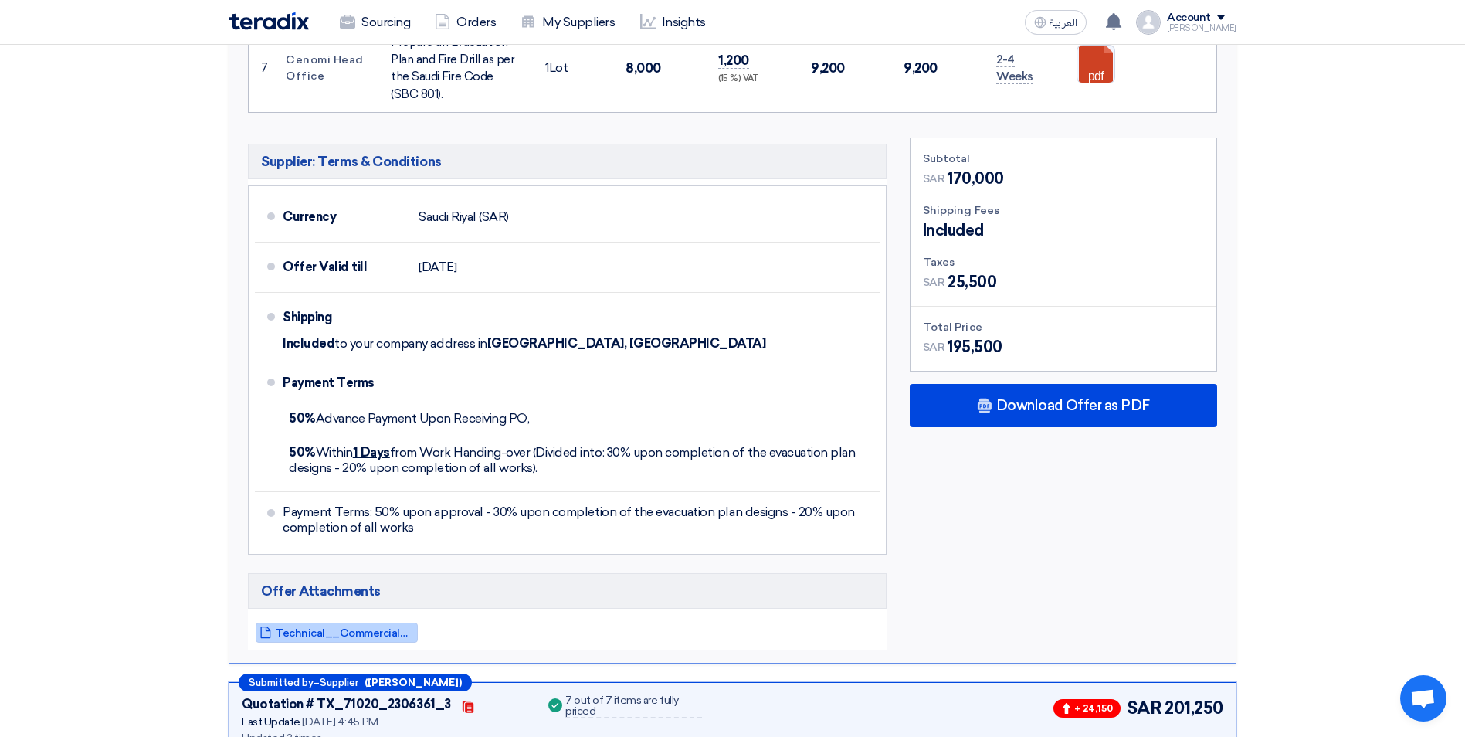
click at [367, 633] on span "Technical__Commercial_Proposal_For_[MEDICAL_DATA]_Plan_Development_For_Central_…" at bounding box center [344, 633] width 139 height 12
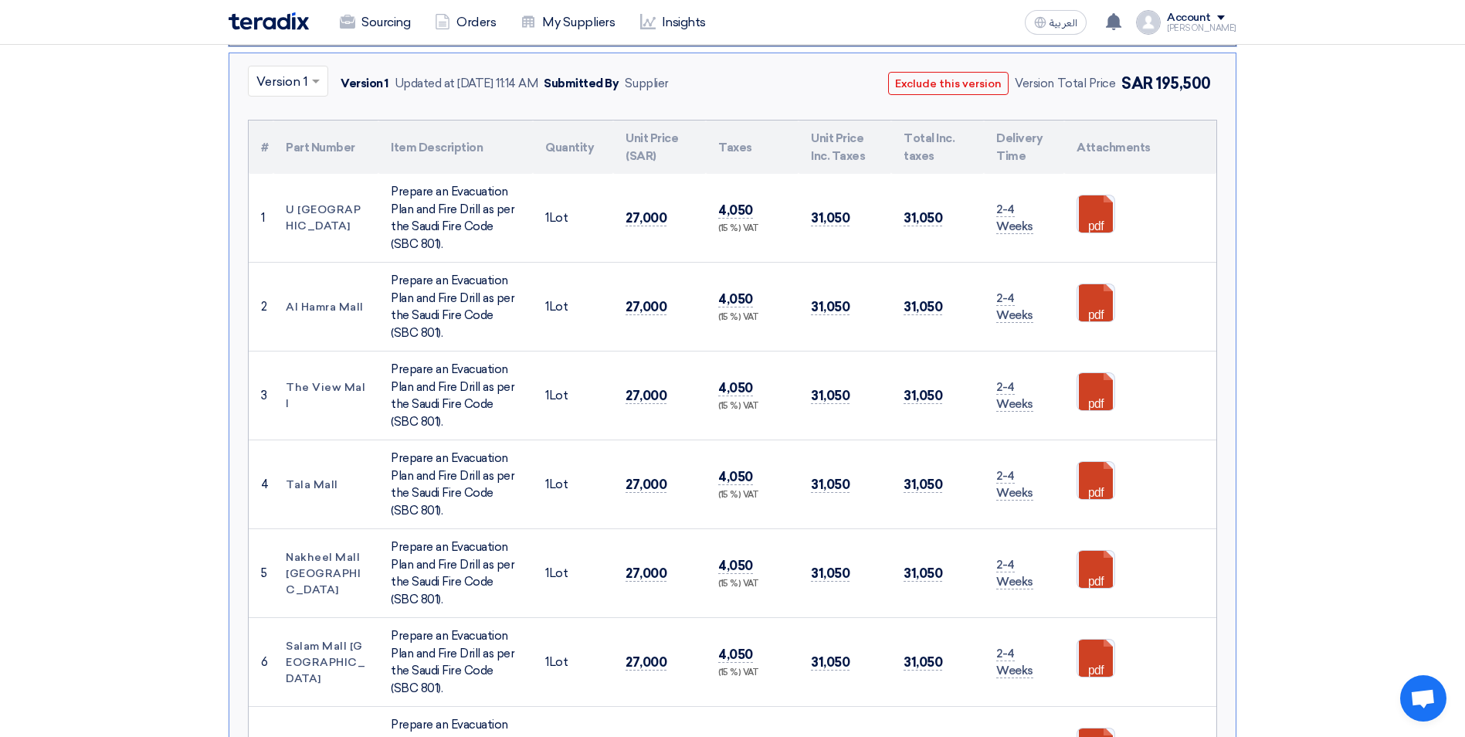
scroll to position [463, 0]
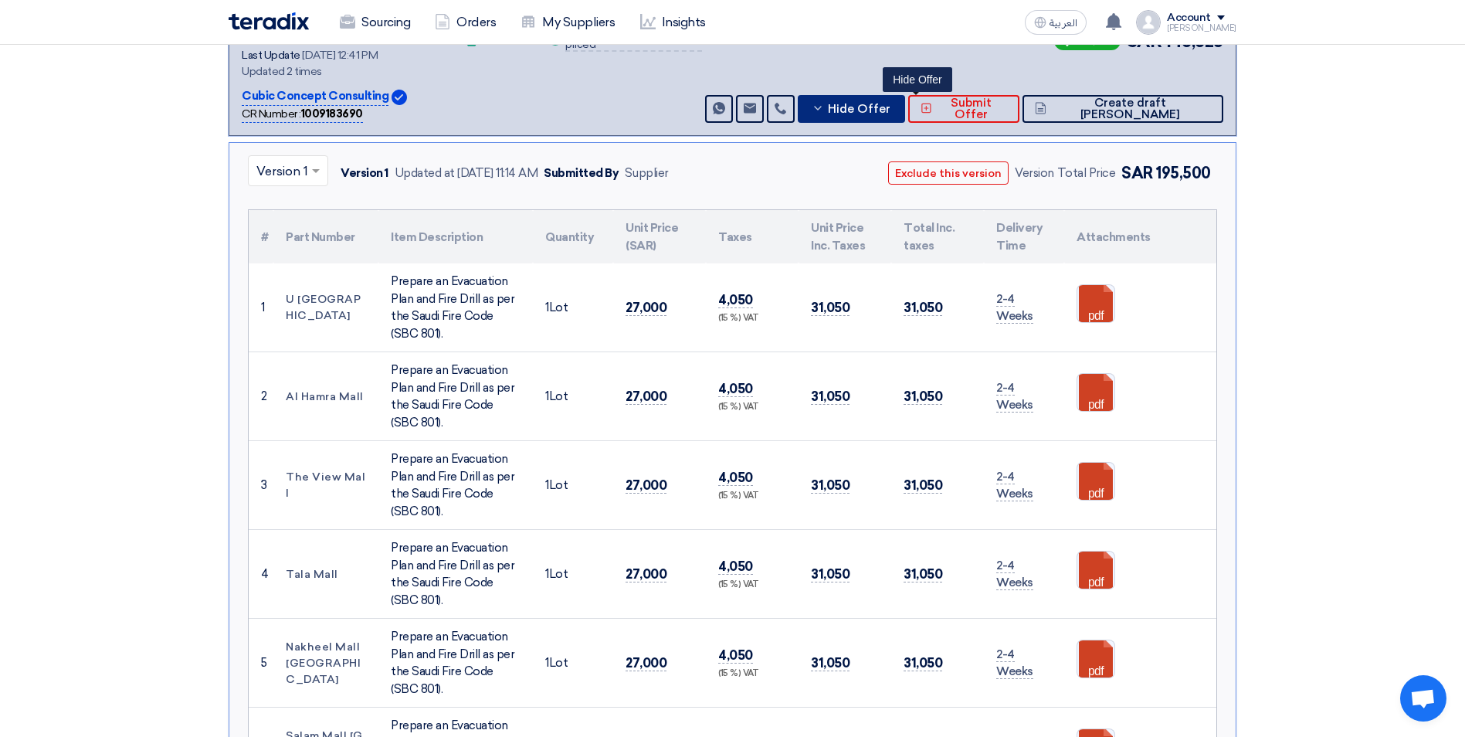
click at [891, 114] on span "Hide Offer" at bounding box center [859, 110] width 63 height 12
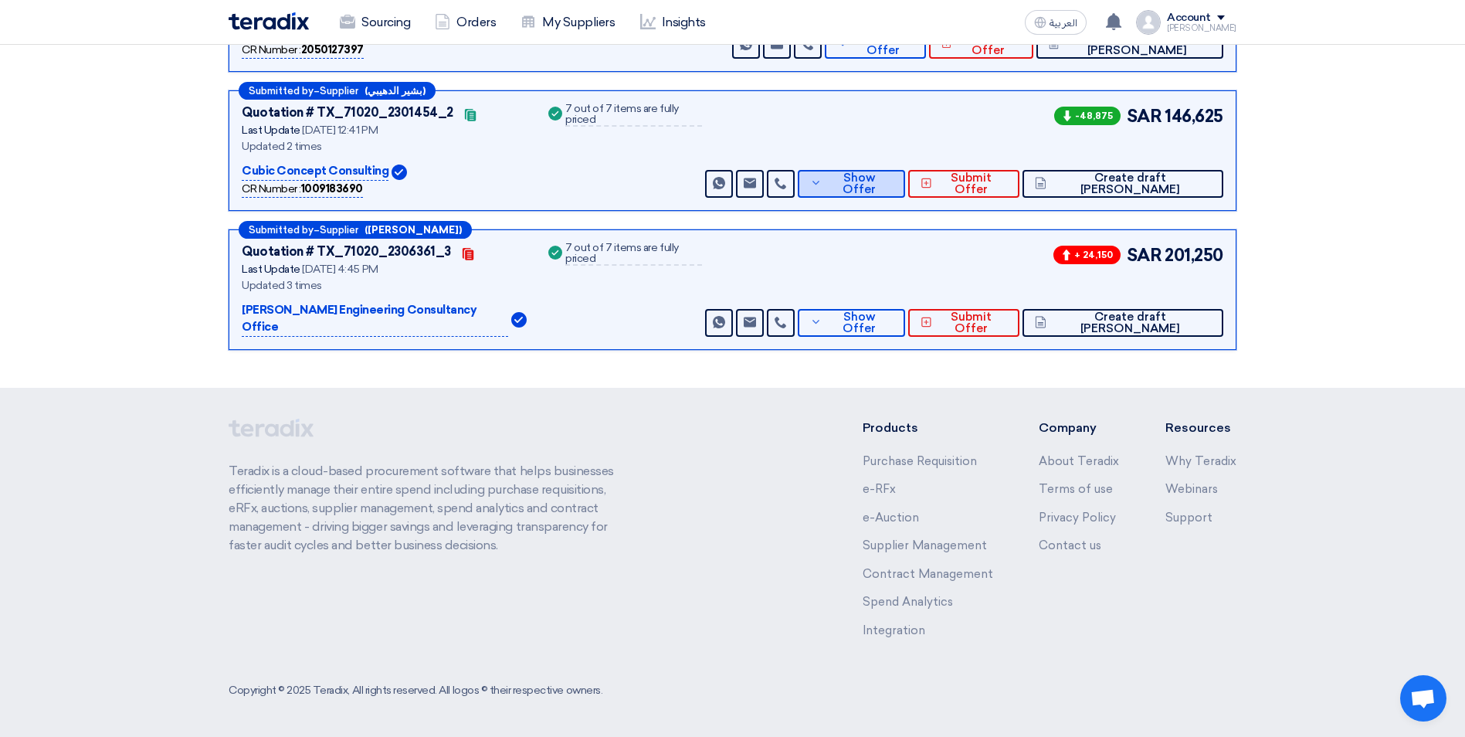
scroll to position [372, 0]
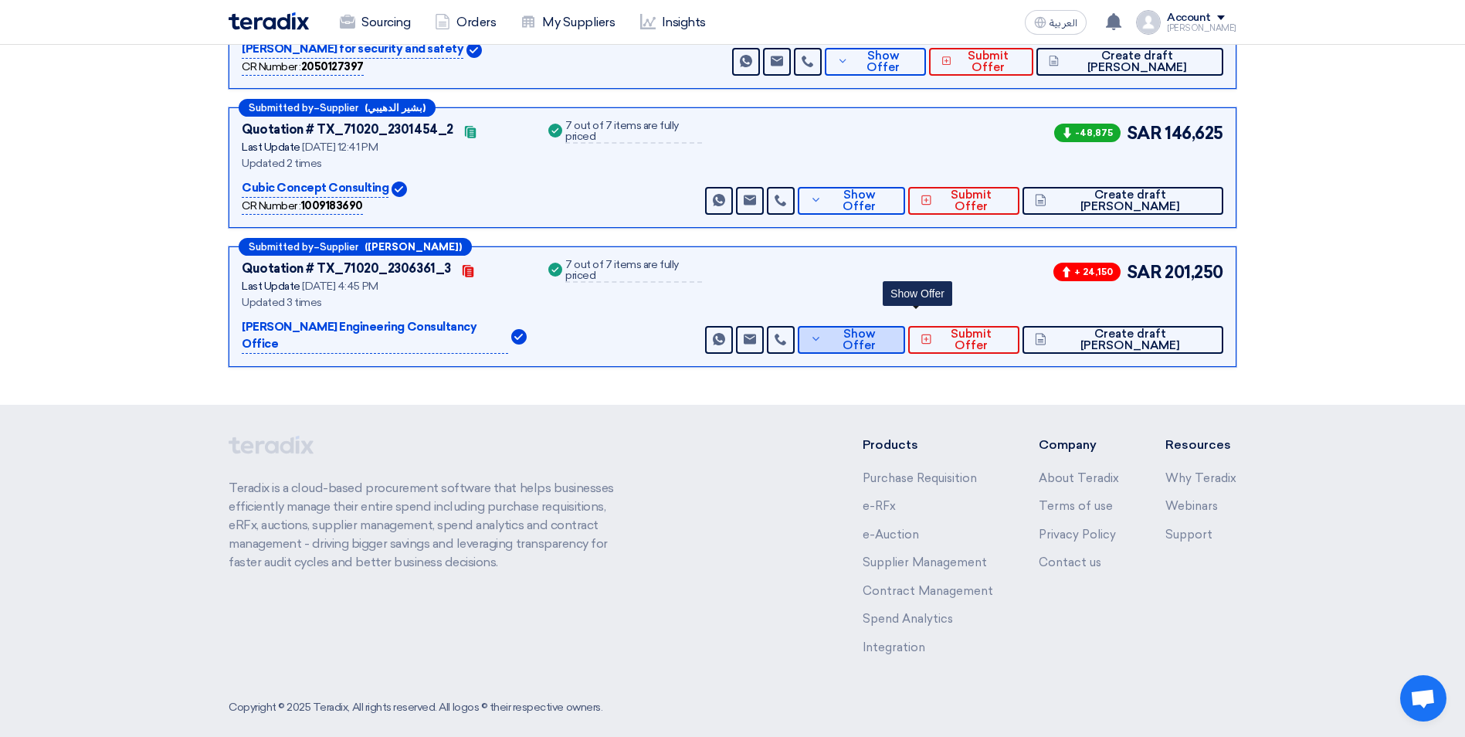
click at [823, 333] on icon at bounding box center [816, 339] width 12 height 12
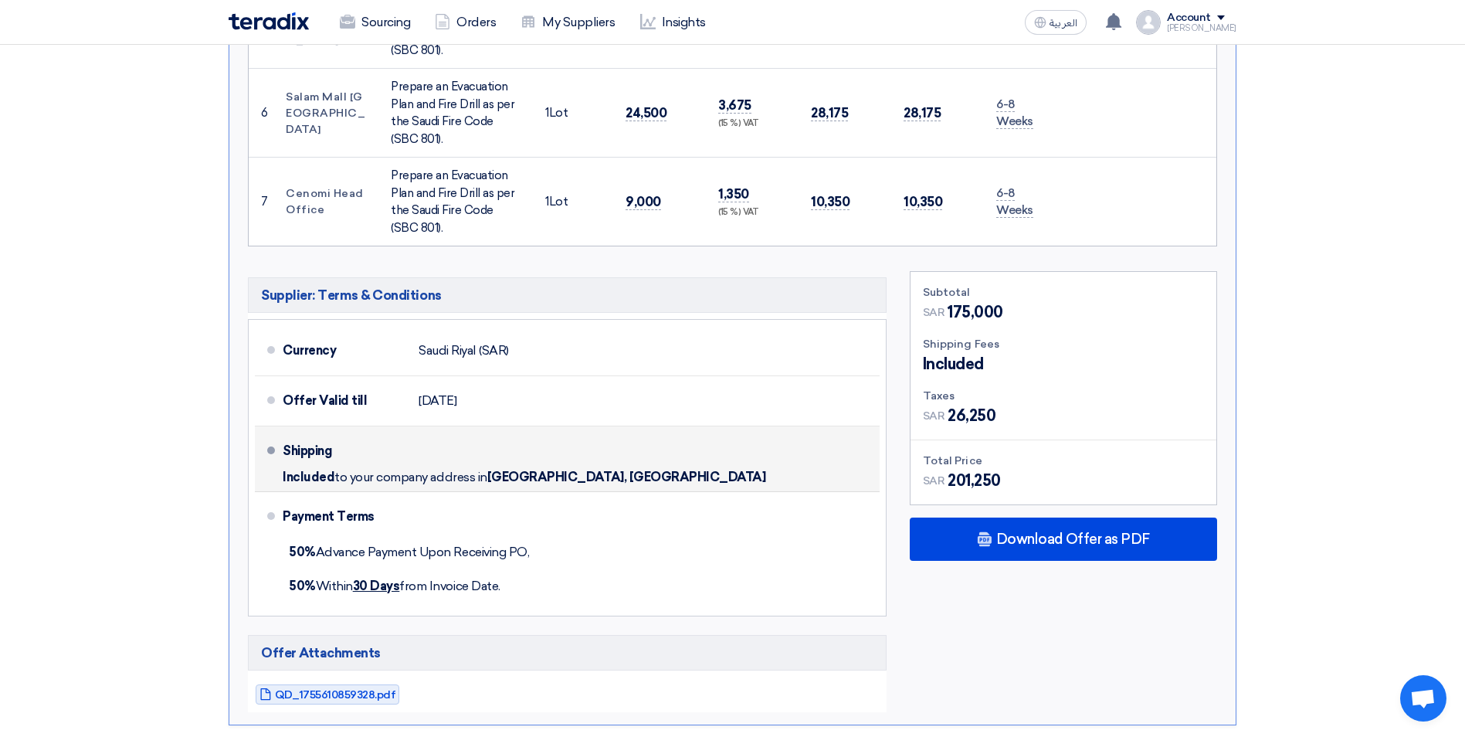
scroll to position [1376, 0]
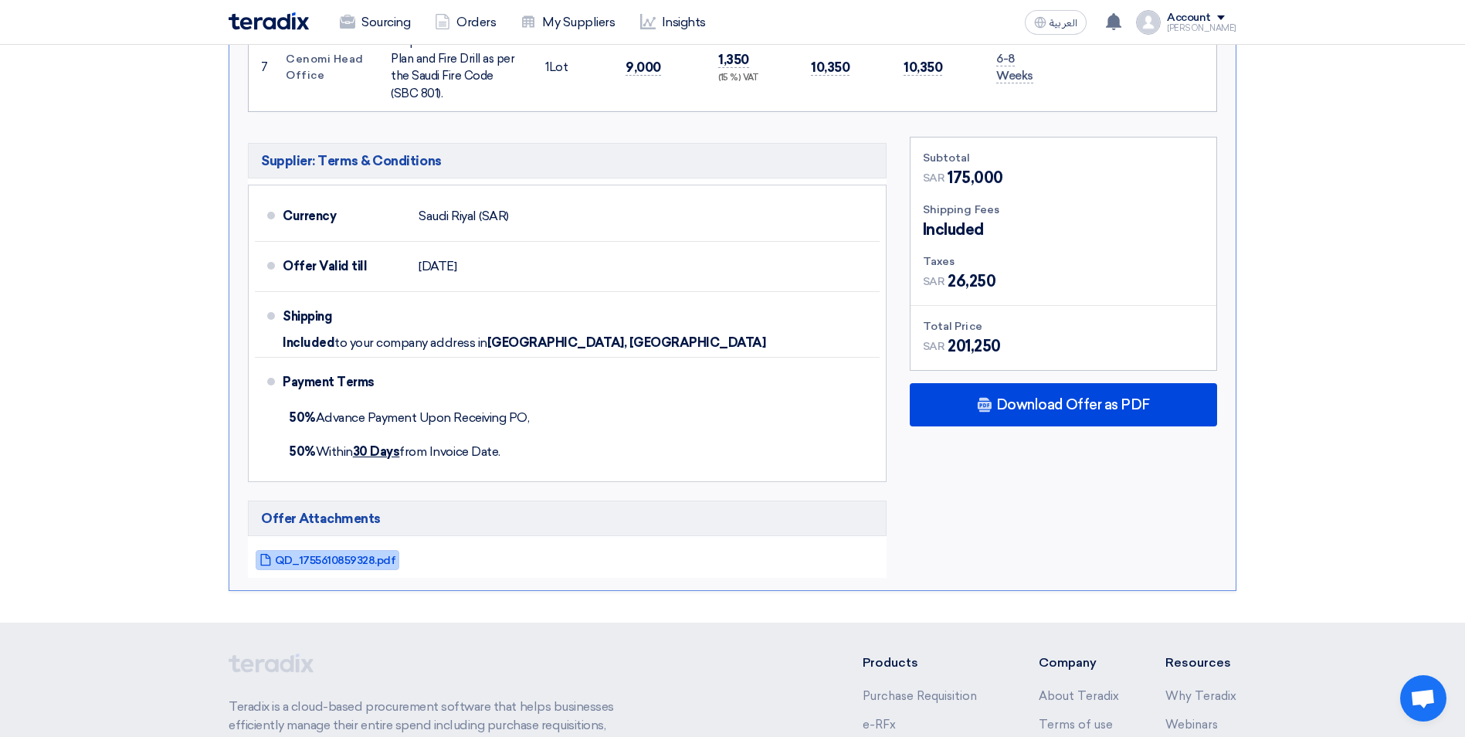
click at [372, 555] on span "QD_1755610859328.pdf" at bounding box center [335, 561] width 121 height 12
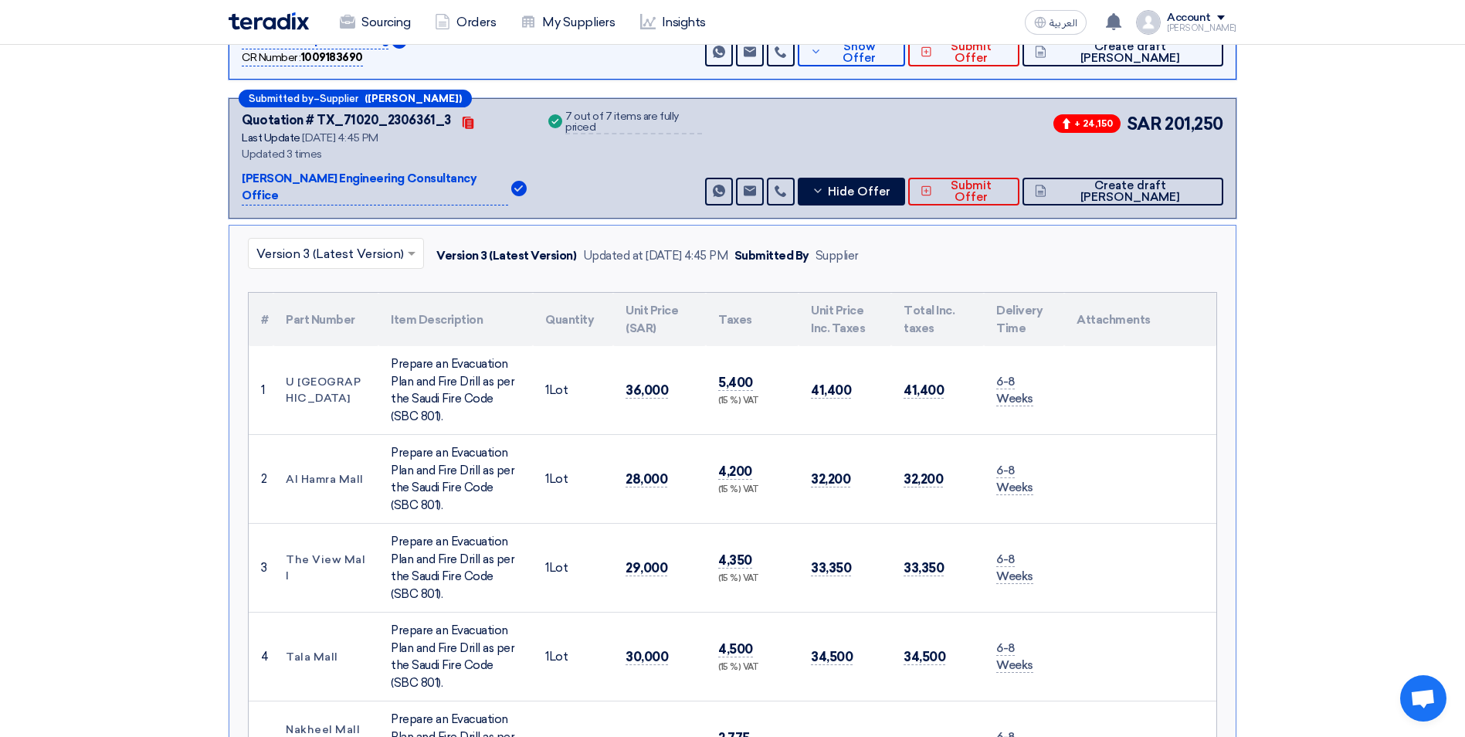
scroll to position [294, 0]
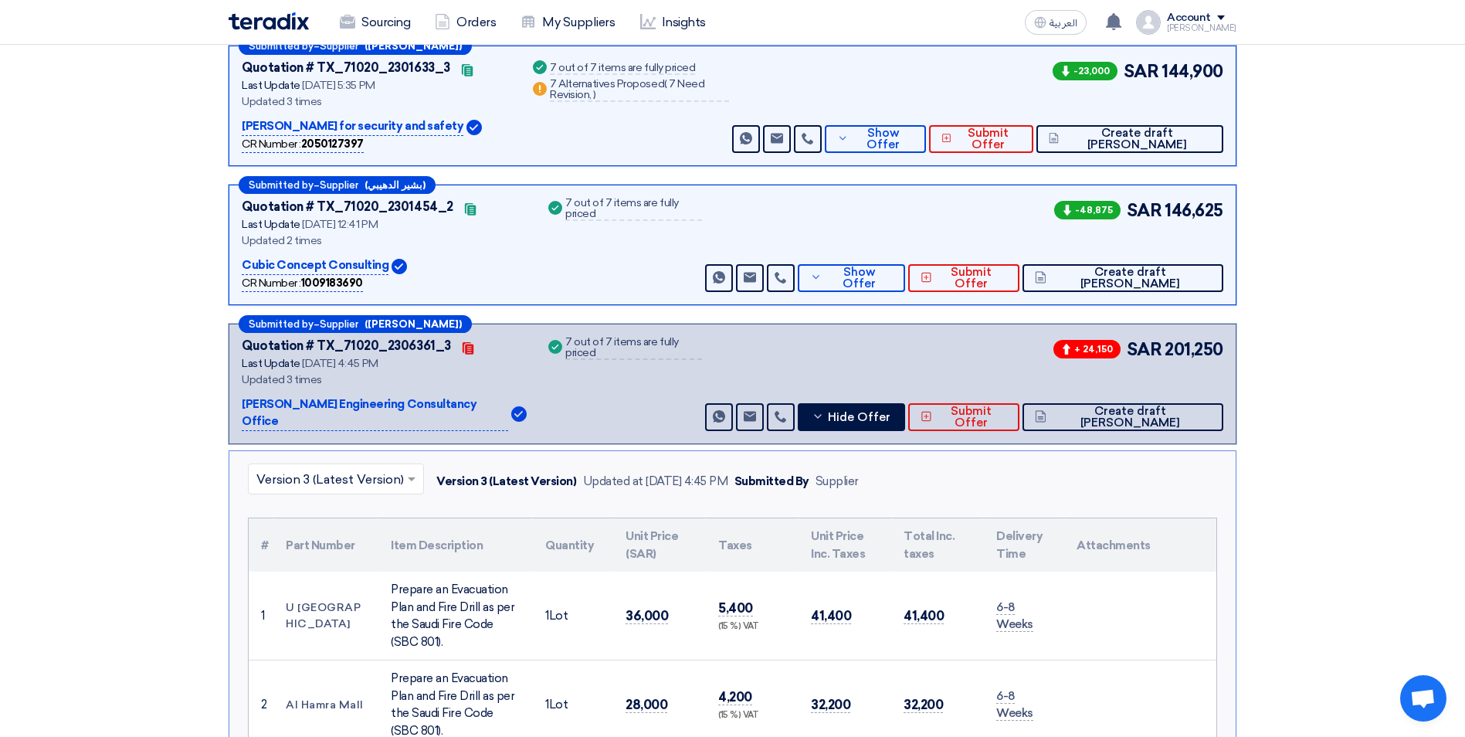
click at [373, 467] on input "text" at bounding box center [328, 479] width 144 height 25
click at [354, 531] on div "Version 2" at bounding box center [336, 547] width 175 height 32
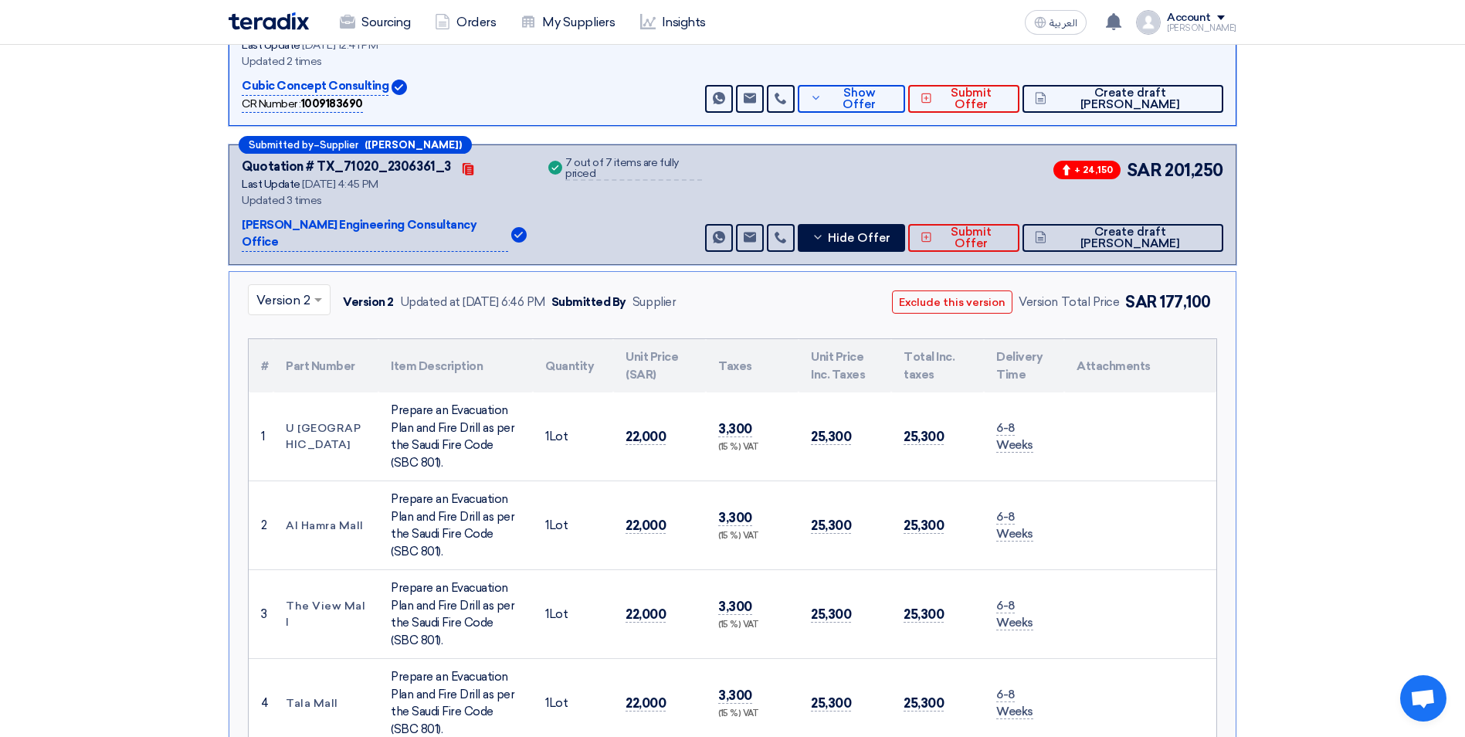
scroll to position [449, 0]
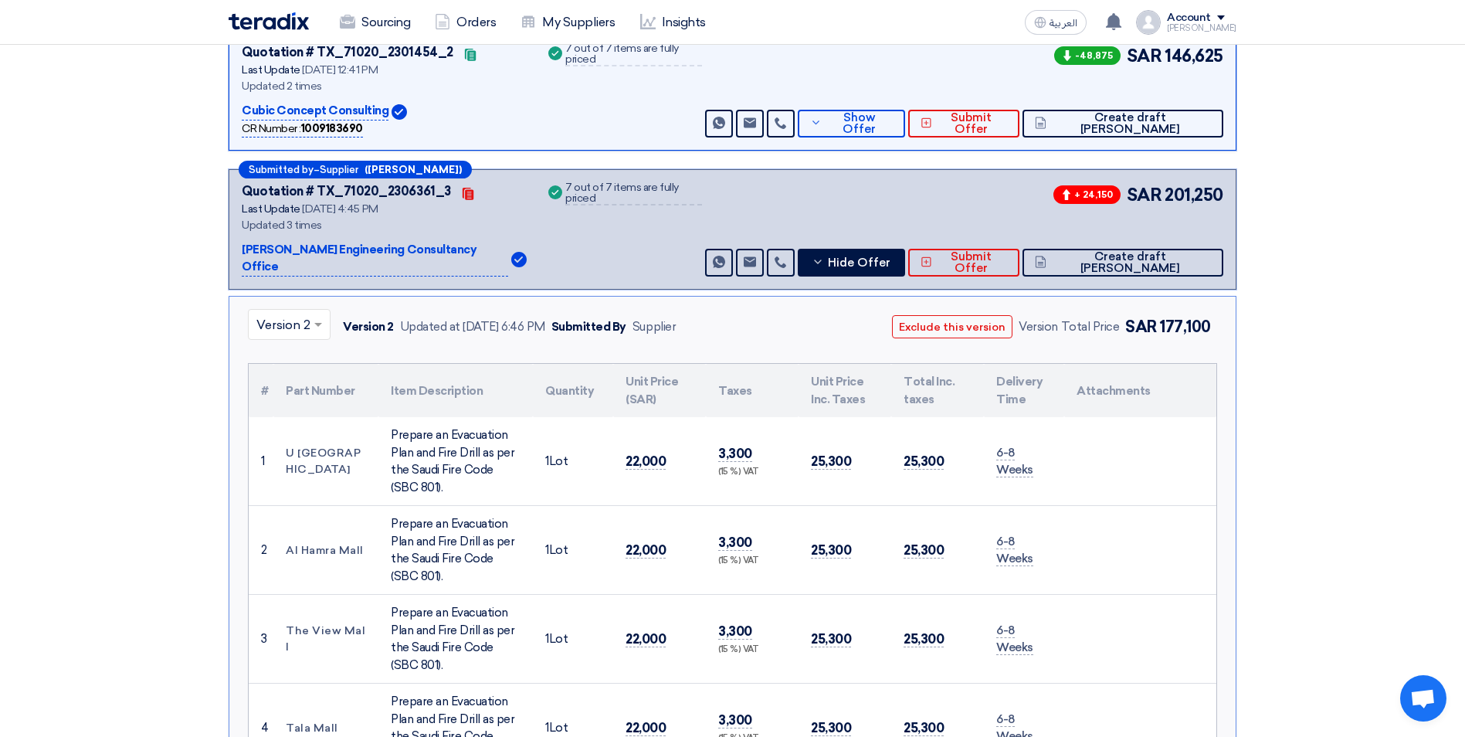
click at [301, 313] on input "text" at bounding box center [281, 325] width 50 height 25
click at [294, 416] on span "Version 1" at bounding box center [282, 423] width 52 height 15
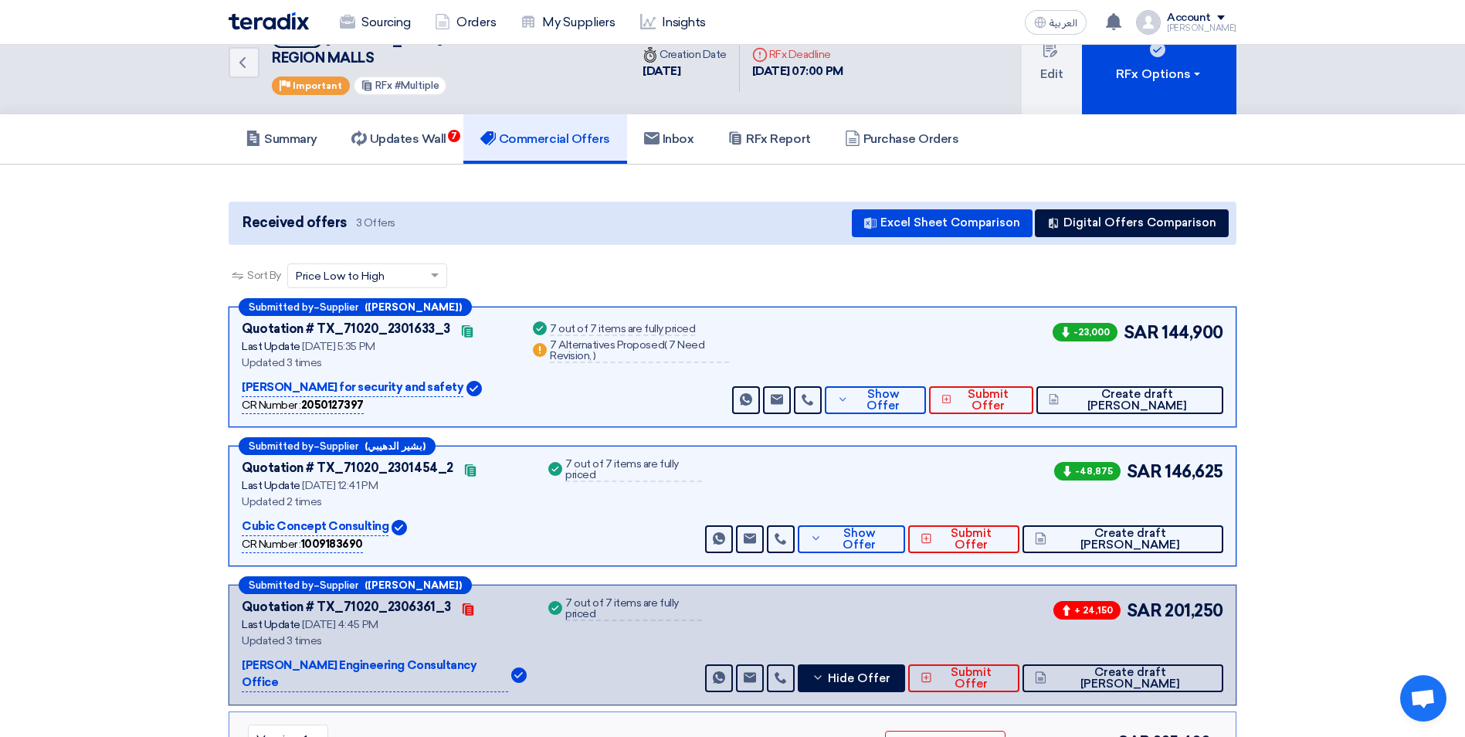
scroll to position [0, 0]
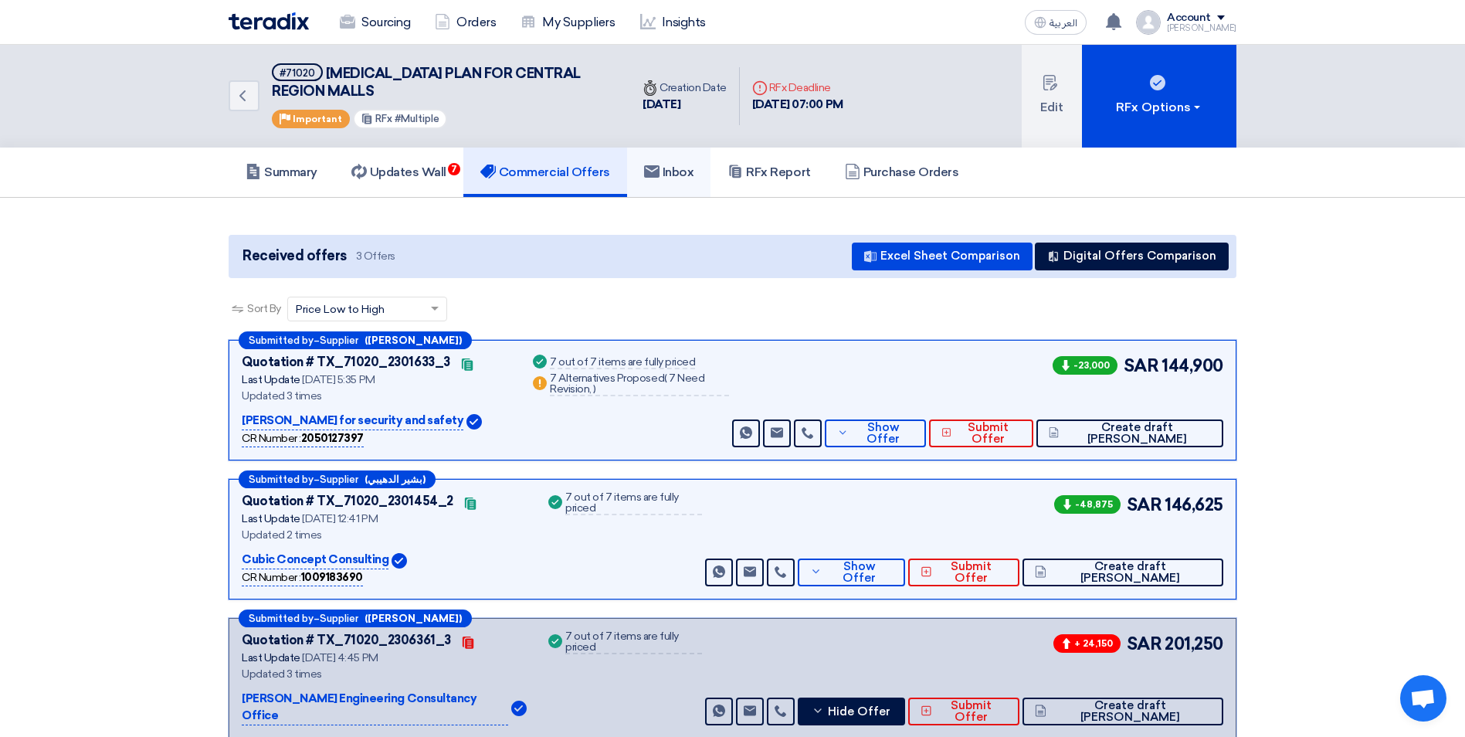
click at [678, 165] on h5 "Inbox" at bounding box center [669, 172] width 50 height 15
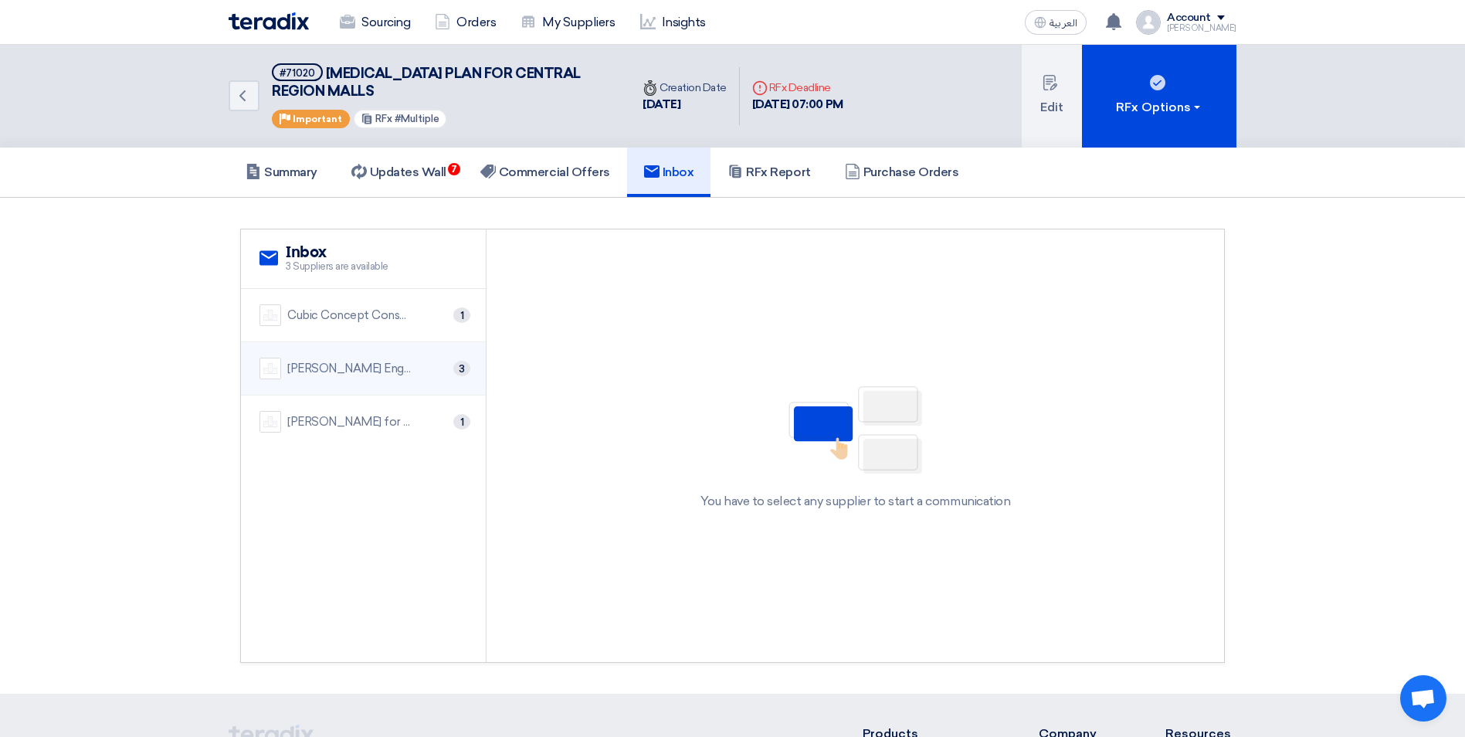
click at [445, 375] on div "[PERSON_NAME] Engineering Consultancy Office 3" at bounding box center [364, 369] width 208 height 22
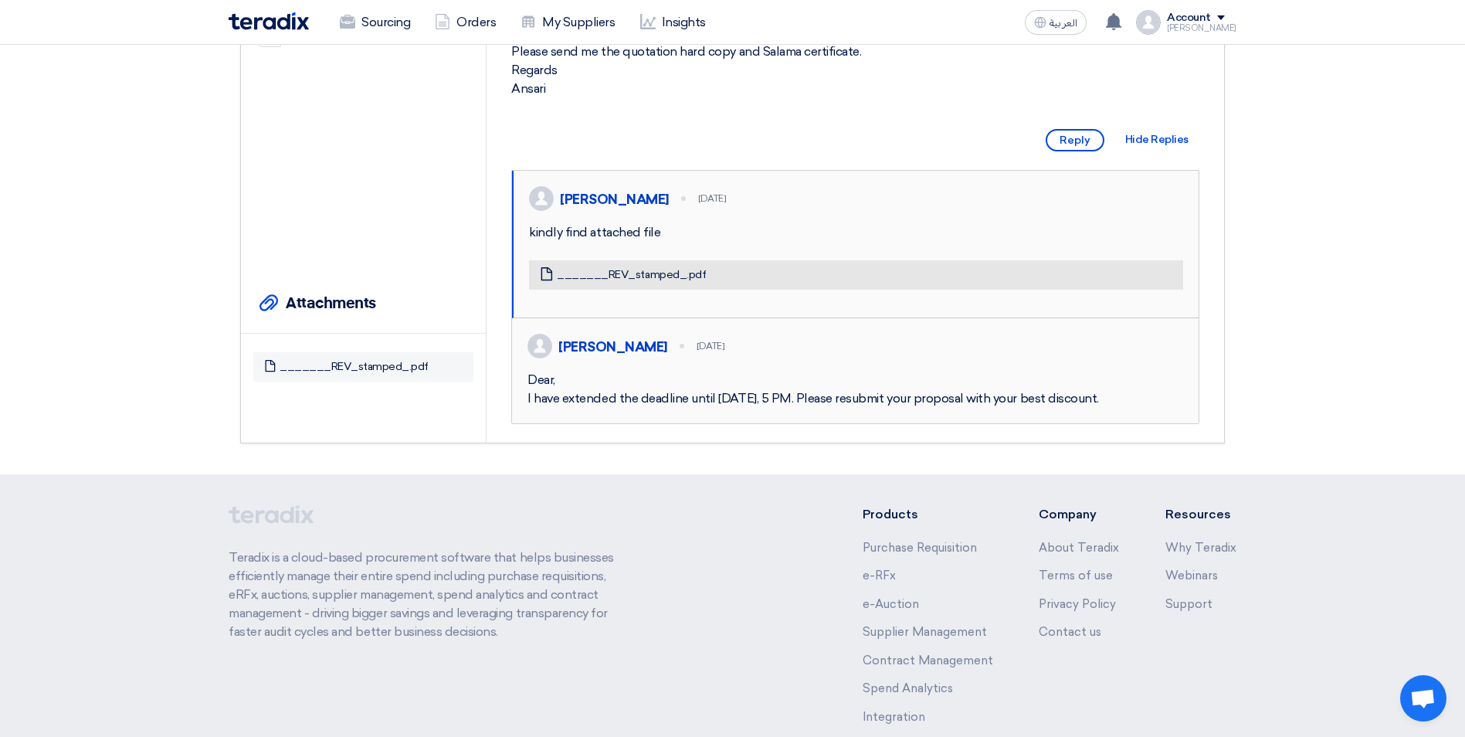
scroll to position [386, 0]
click at [635, 281] on link "_______REV_stamped_.pdf" at bounding box center [631, 274] width 149 height 14
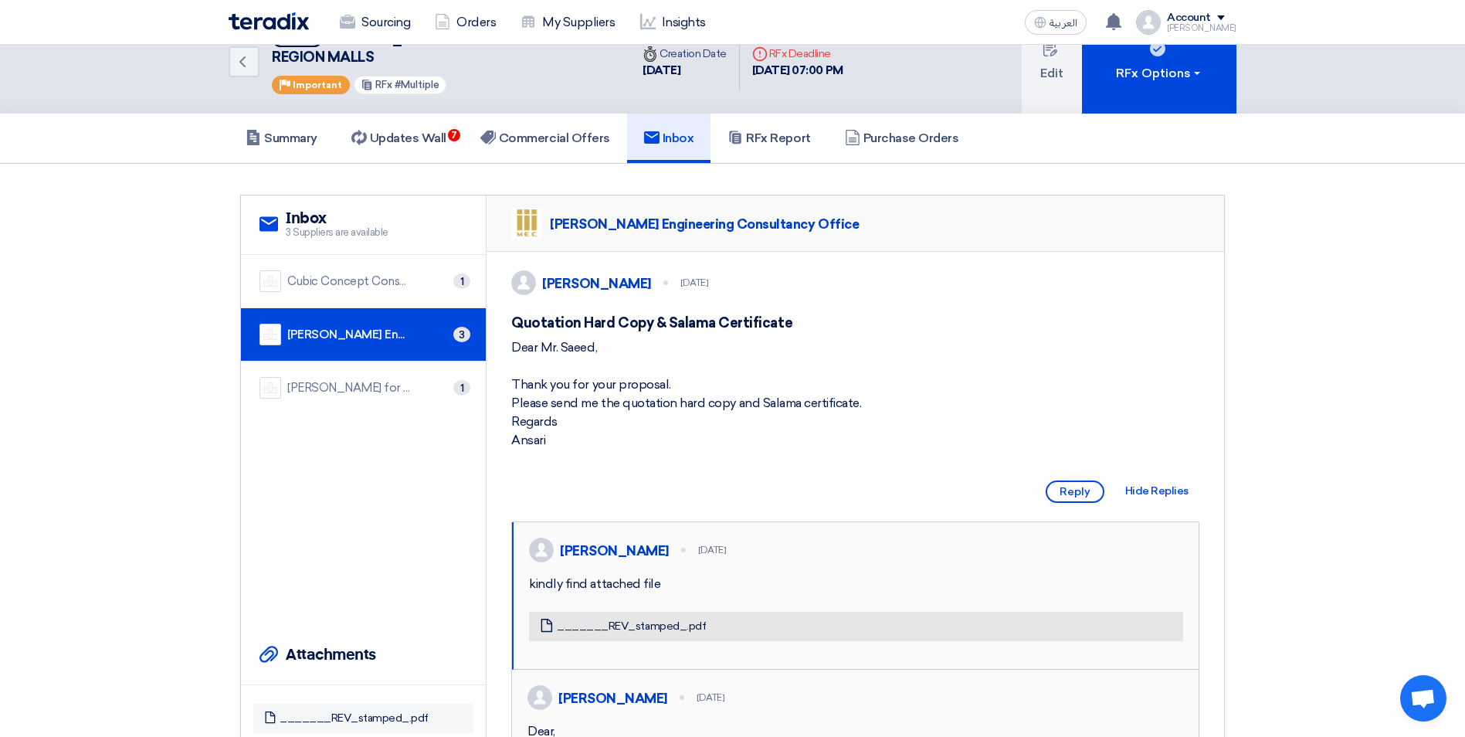
scroll to position [0, 0]
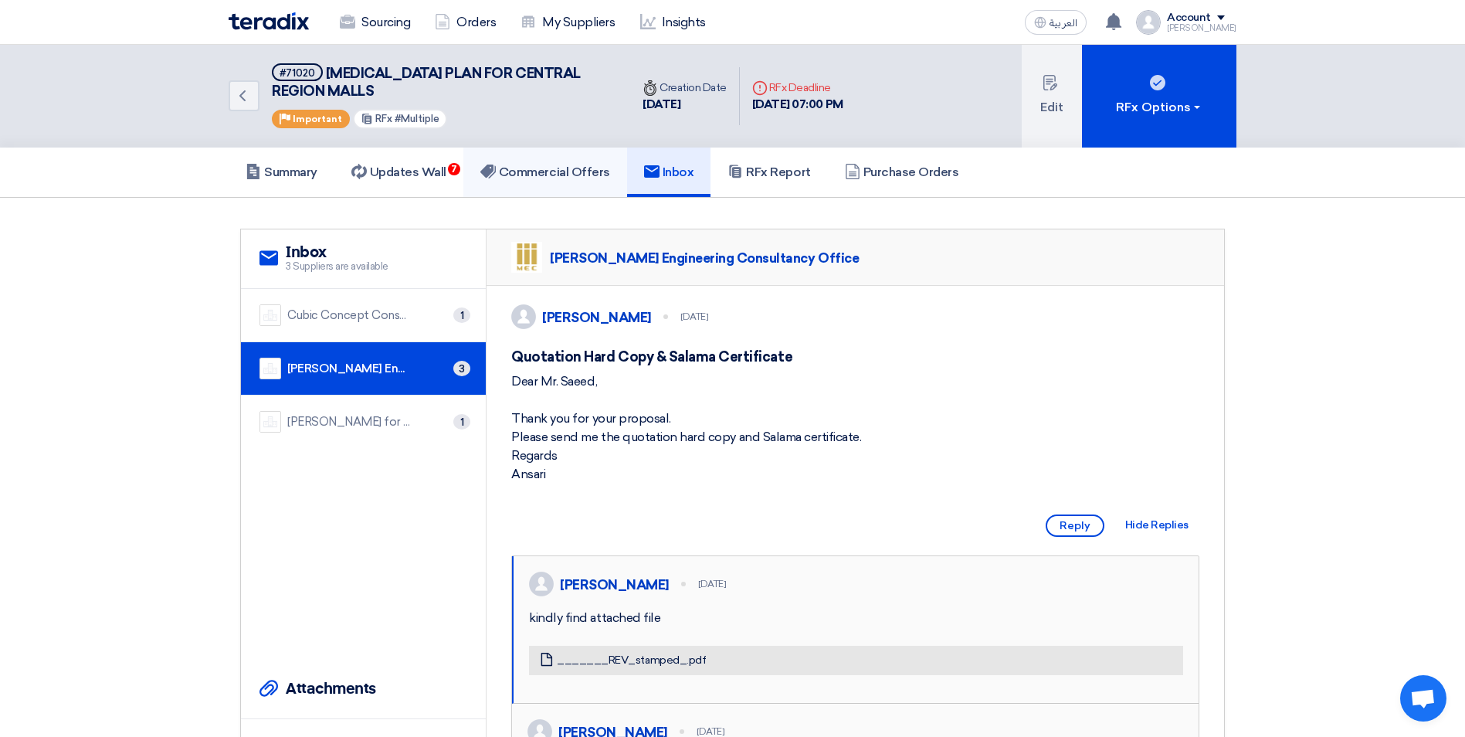
drag, startPoint x: 528, startPoint y: 182, endPoint x: 532, endPoint y: 191, distance: 9.3
click at [528, 182] on link "Commercial Offers" at bounding box center [545, 172] width 164 height 49
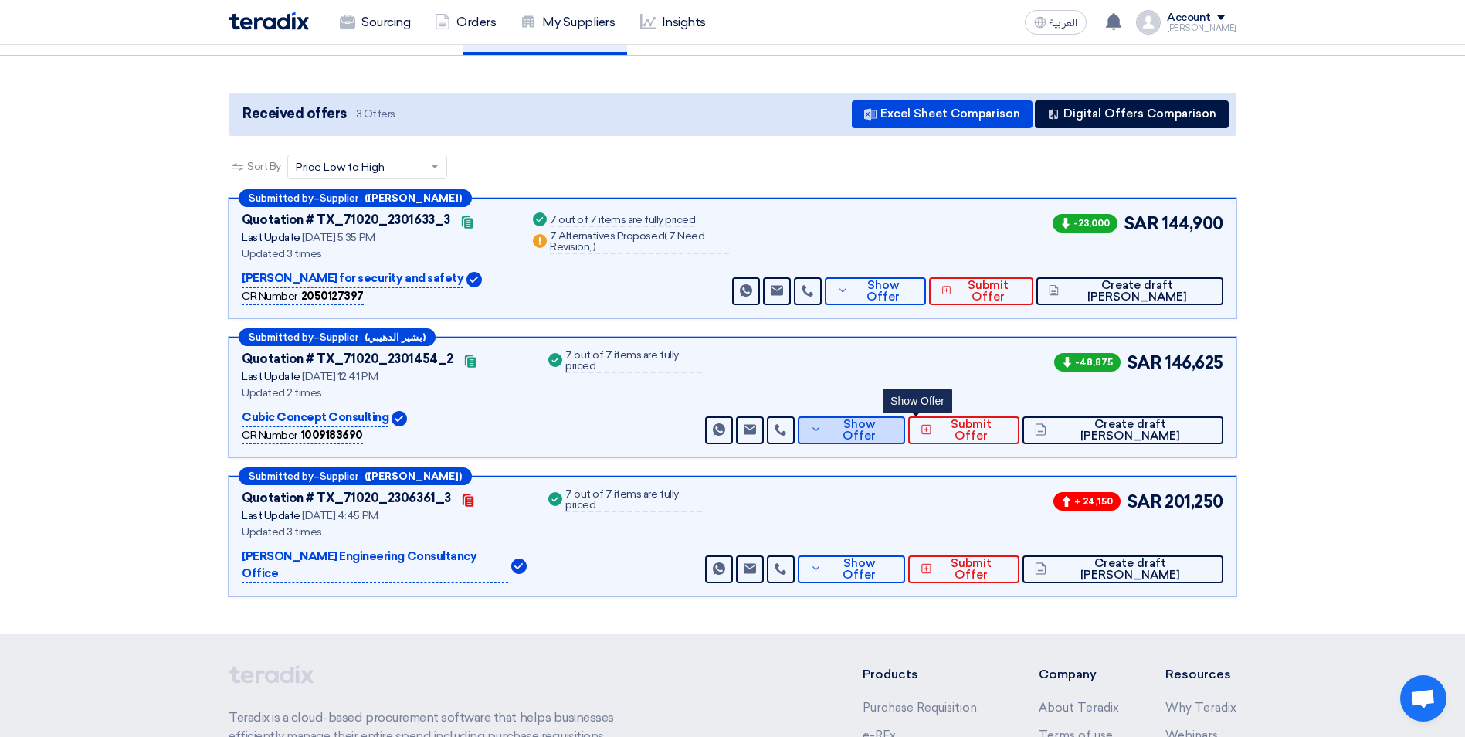
scroll to position [154, 0]
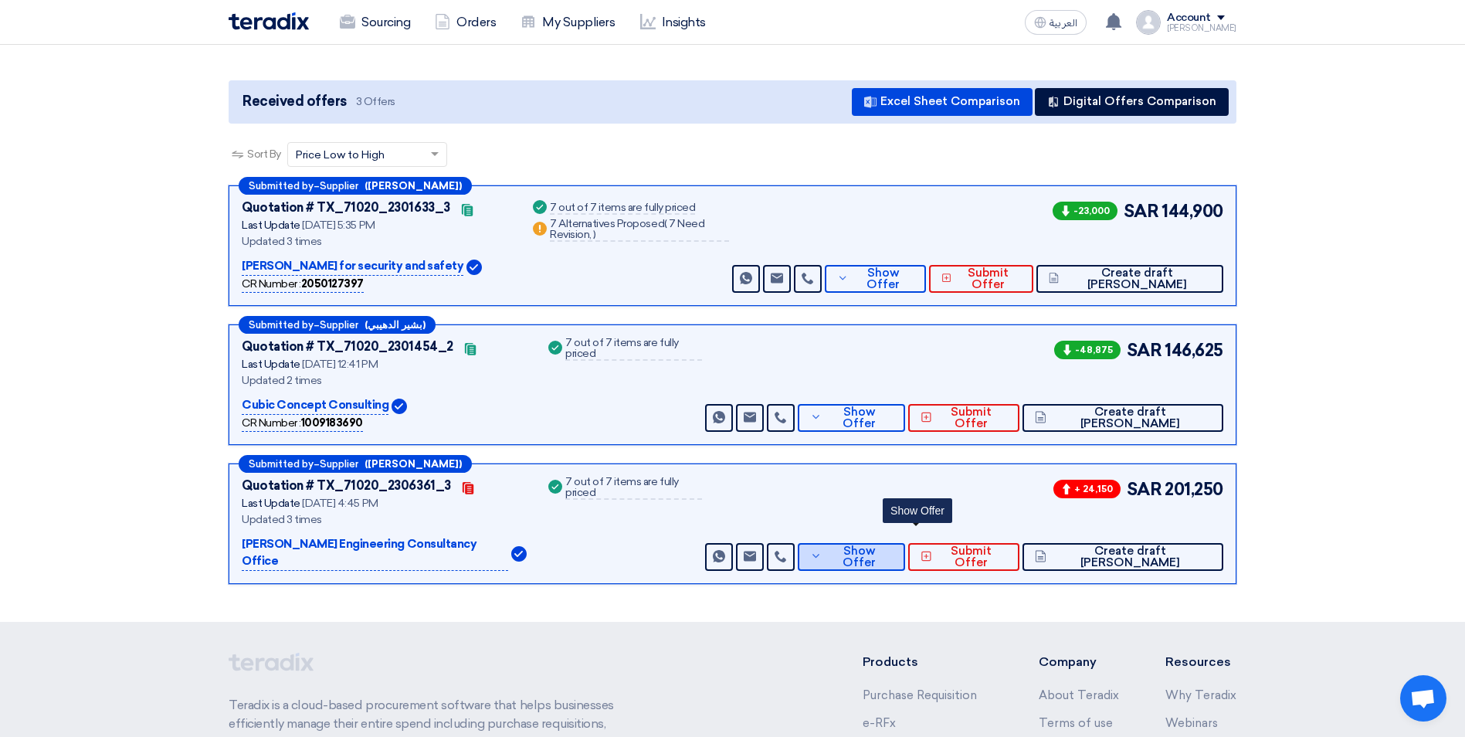
click at [823, 550] on icon at bounding box center [816, 556] width 12 height 12
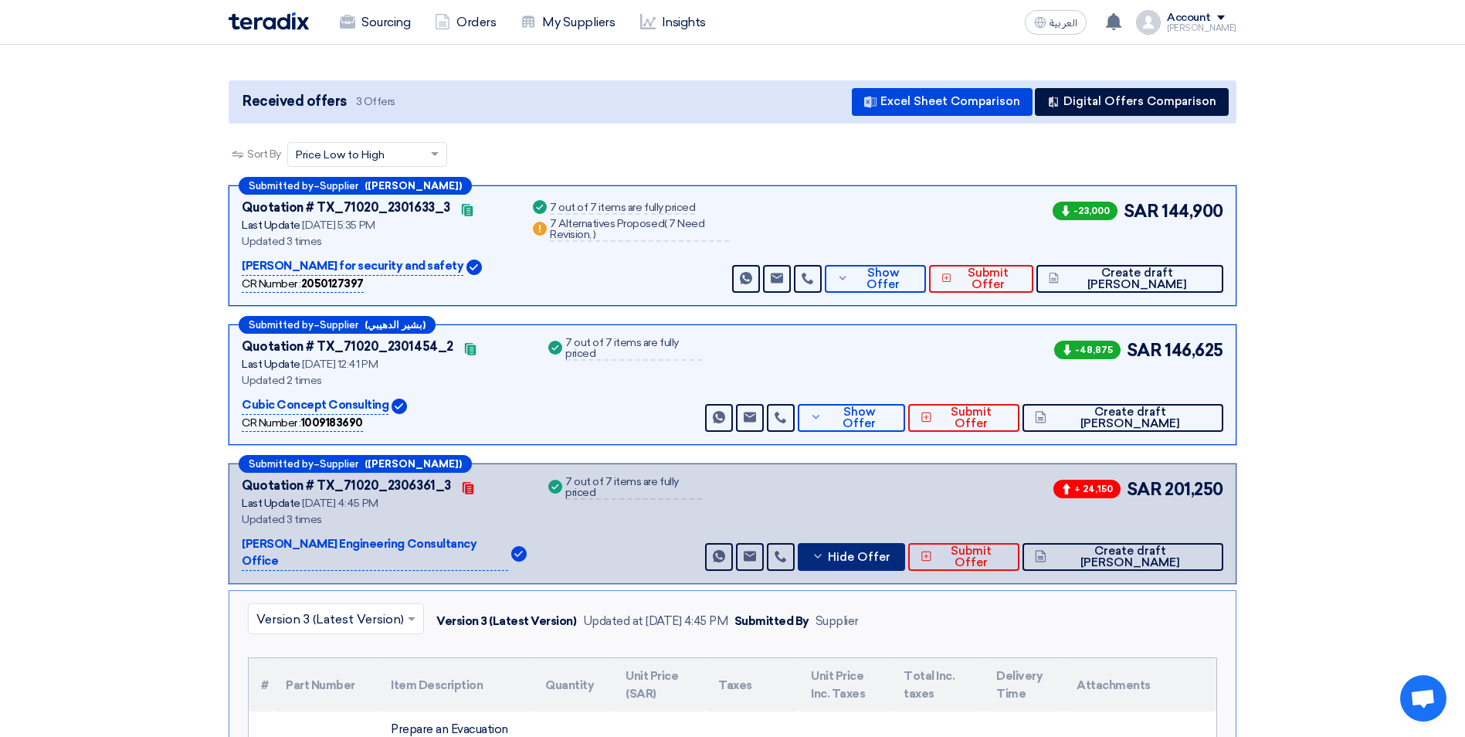
click at [384, 607] on input "text" at bounding box center [328, 619] width 144 height 25
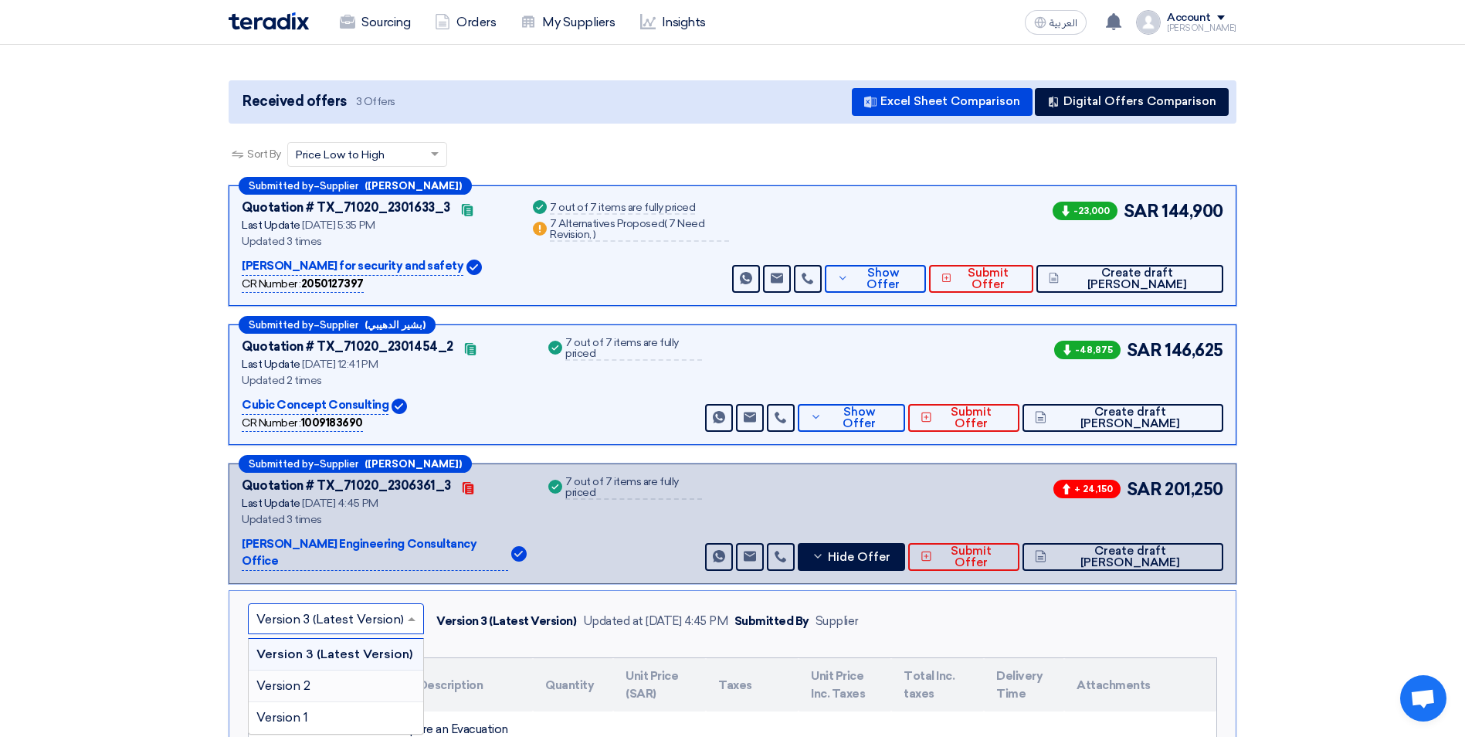
click at [332, 670] on div "Version 2" at bounding box center [336, 686] width 175 height 32
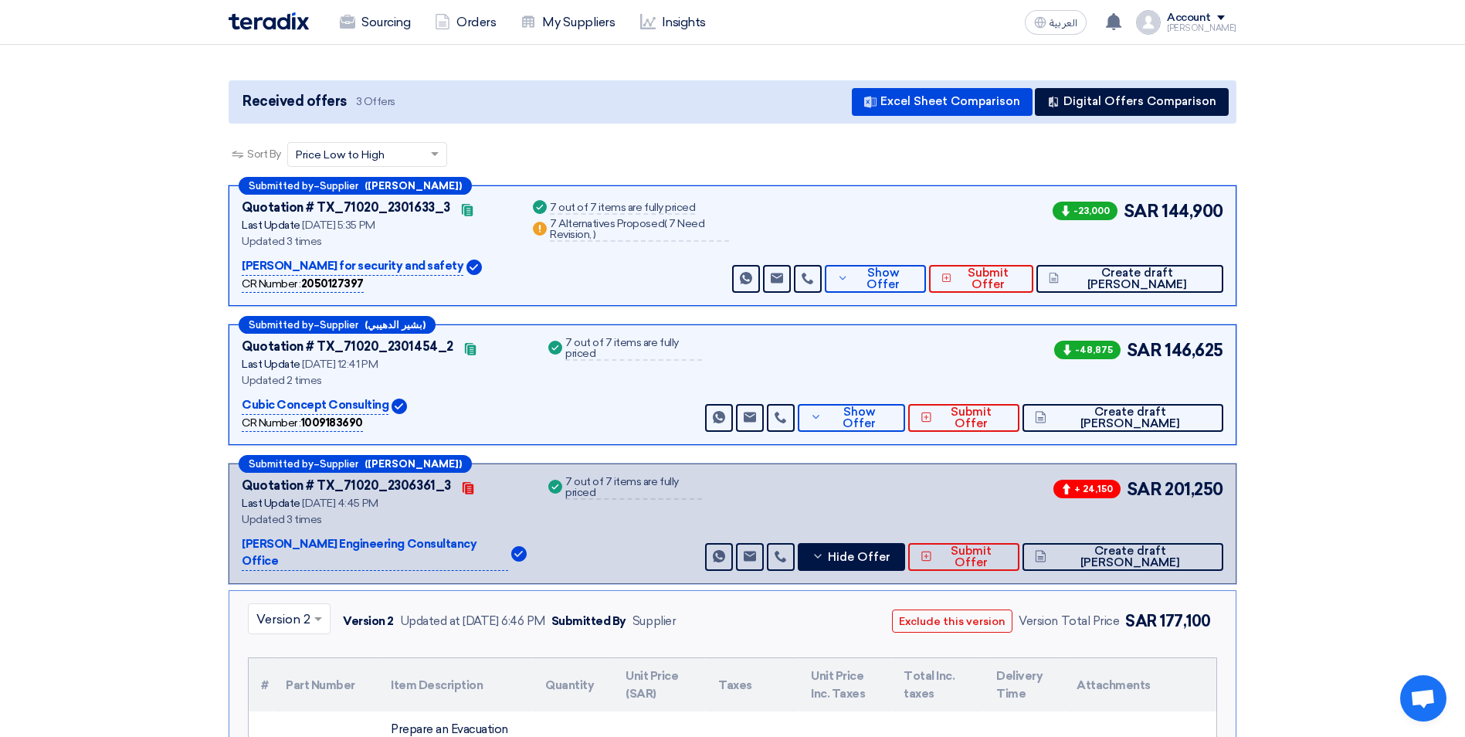
click at [309, 606] on div at bounding box center [289, 618] width 81 height 25
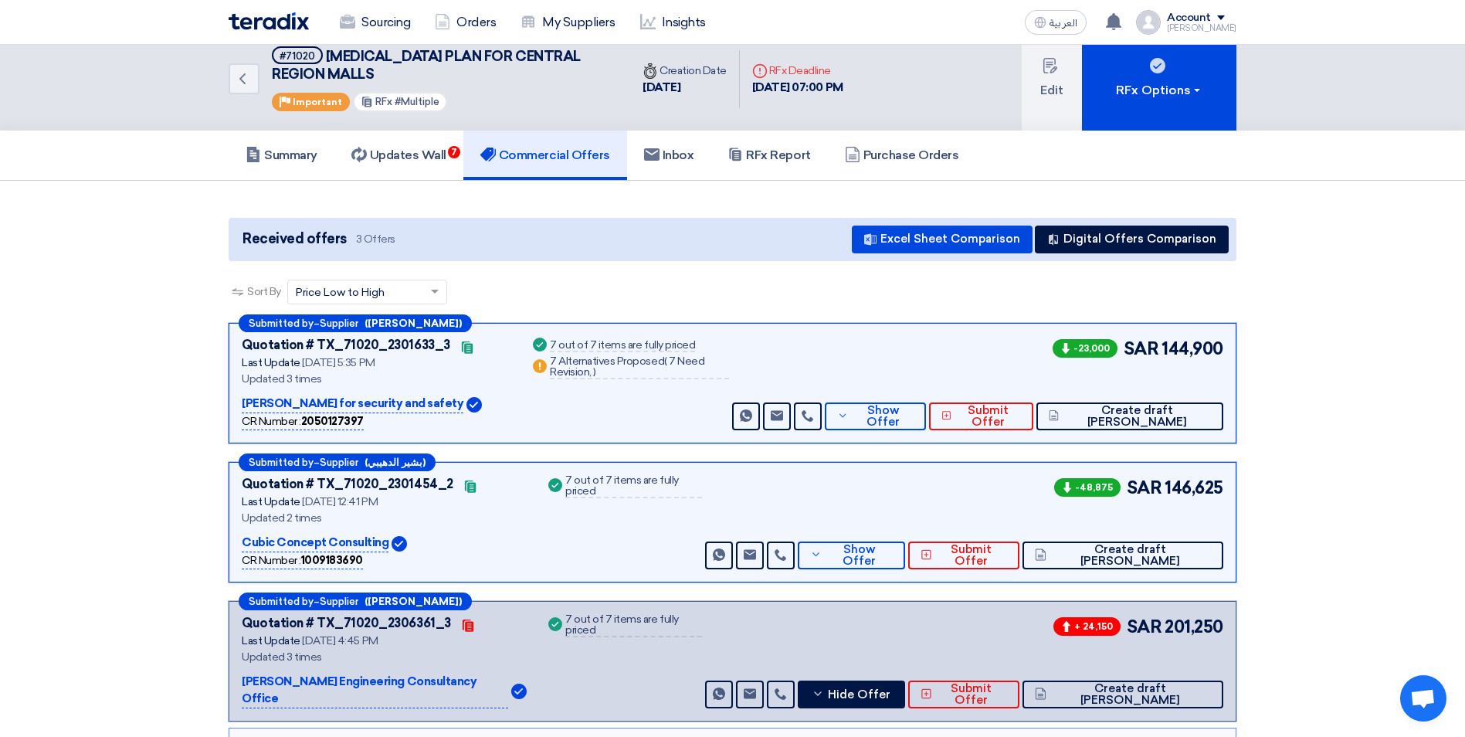
scroll to position [0, 0]
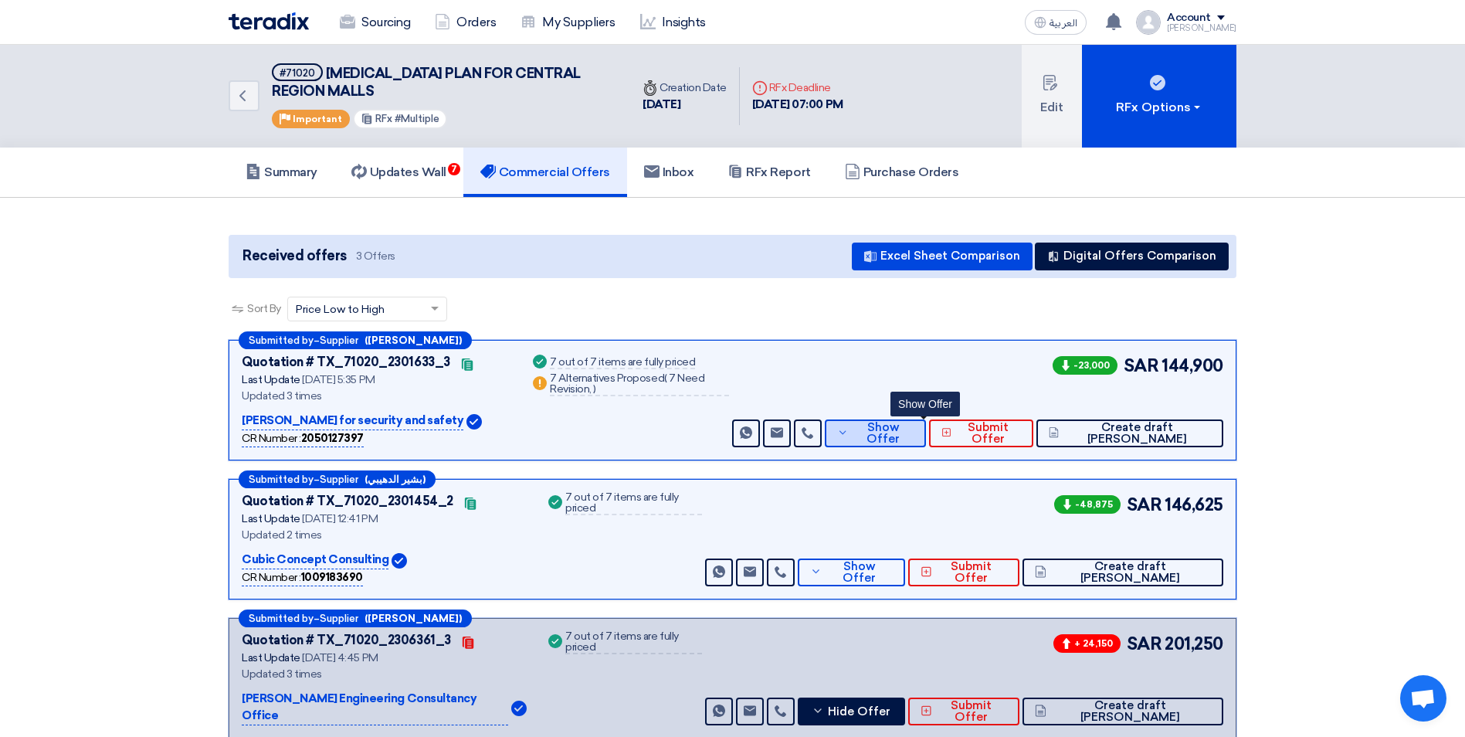
click at [914, 433] on span "Show Offer" at bounding box center [883, 433] width 61 height 23
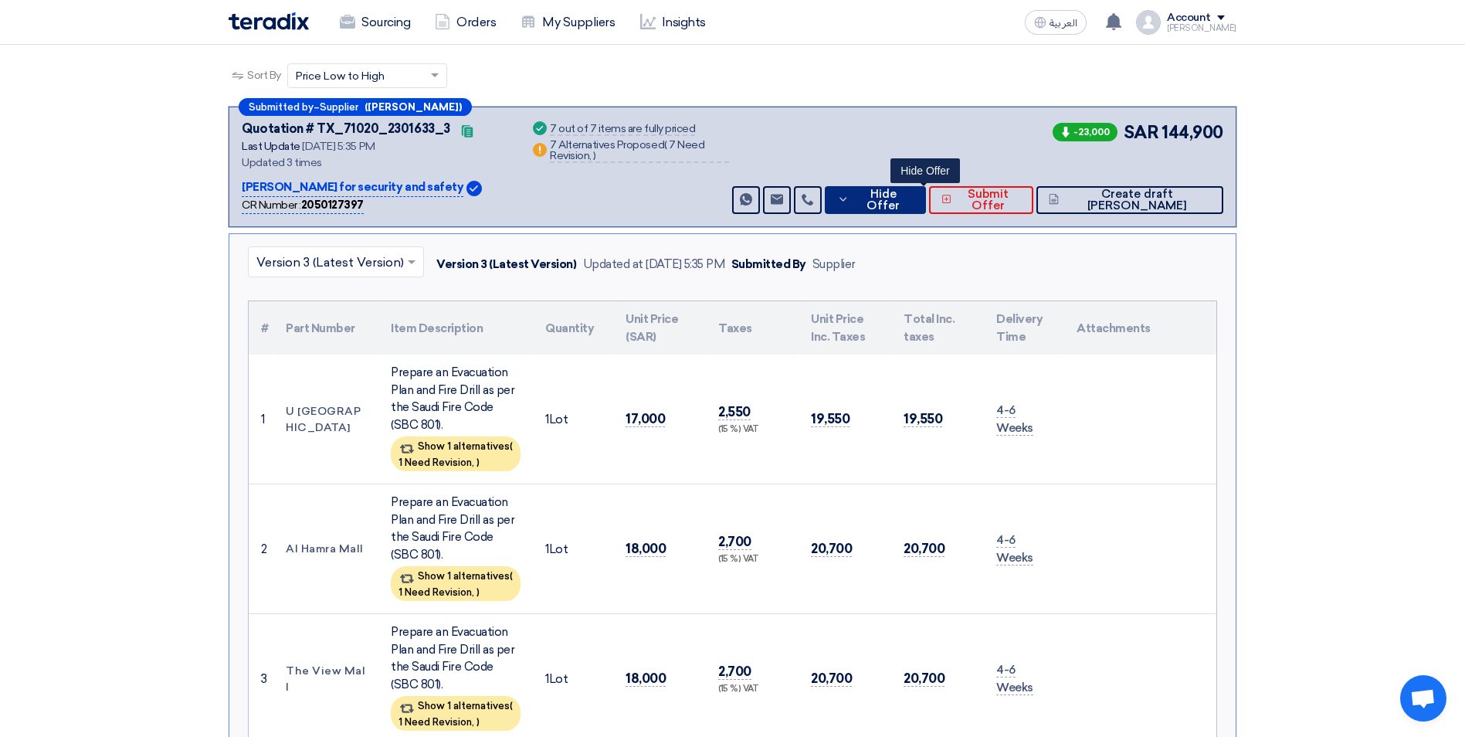
scroll to position [77, 0]
